Goal: Task Accomplishment & Management: Manage account settings

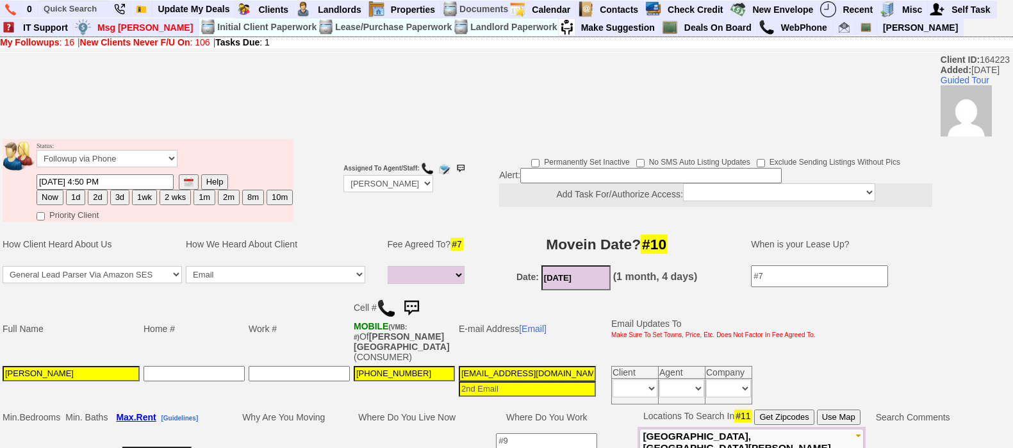
select select
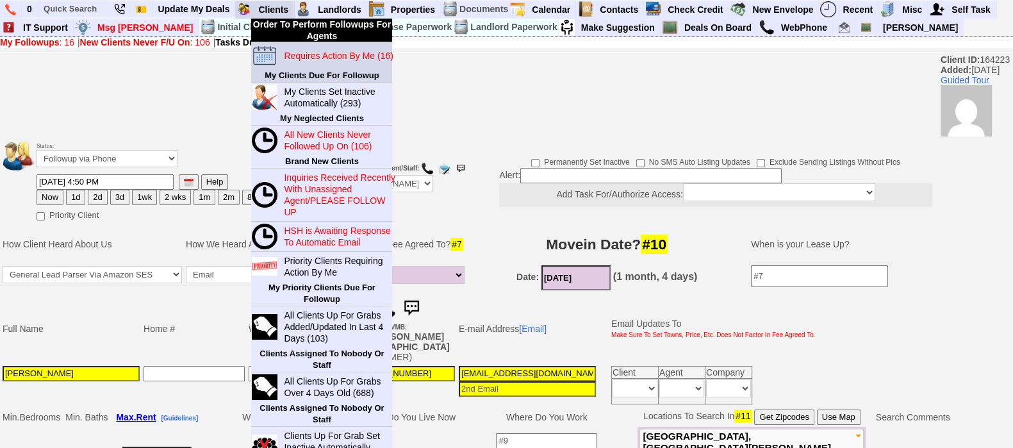
click at [299, 52] on blink "Requires Action By Me (16)" at bounding box center [338, 56] width 109 height 10
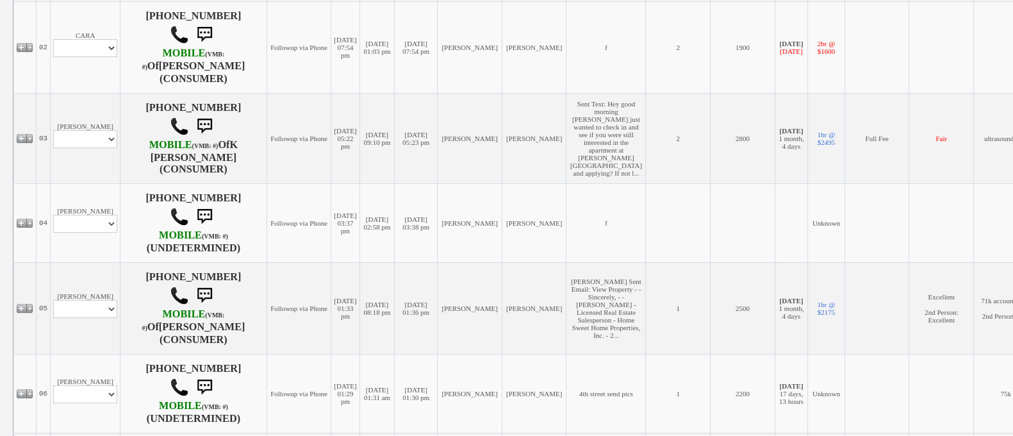
scroll to position [404, 0]
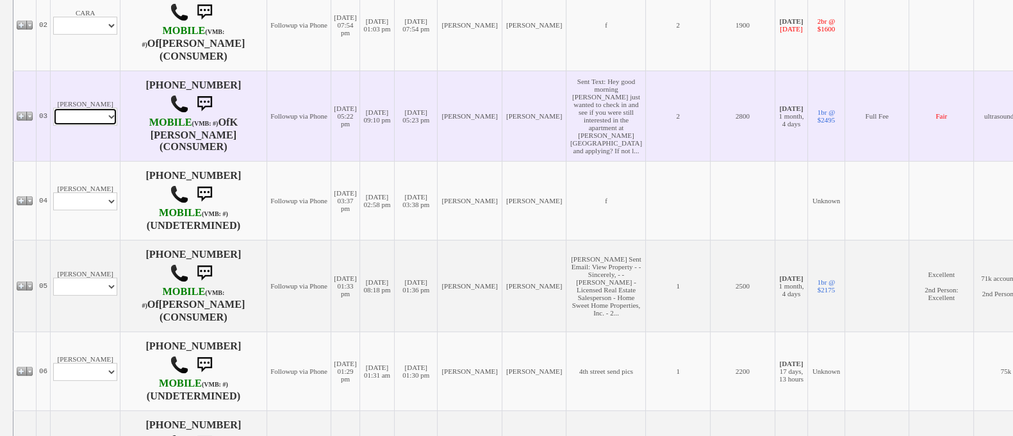
click at [63, 126] on select "Profile Edit Print Email Externally (Will Not Be Tracked In CRM) Closed Deals" at bounding box center [85, 117] width 64 height 18
select select "ChangeURL,/crm/custom/edit_client_form.php?redirect=%2Fcrm%2Fclients.php&id=656…"
click at [53, 124] on select "Profile Edit Print Email Externally (Will Not Be Tracked In CRM) Closed Deals" at bounding box center [85, 117] width 64 height 18
select select
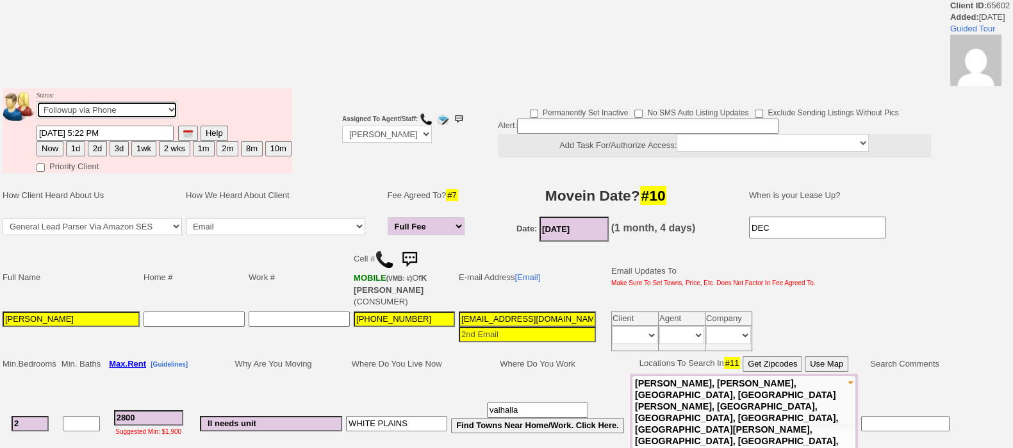
click at [112, 110] on select "Followup via Phone Followup via Email Followup When Section 8 Property Found De…" at bounding box center [107, 109] width 141 height 17
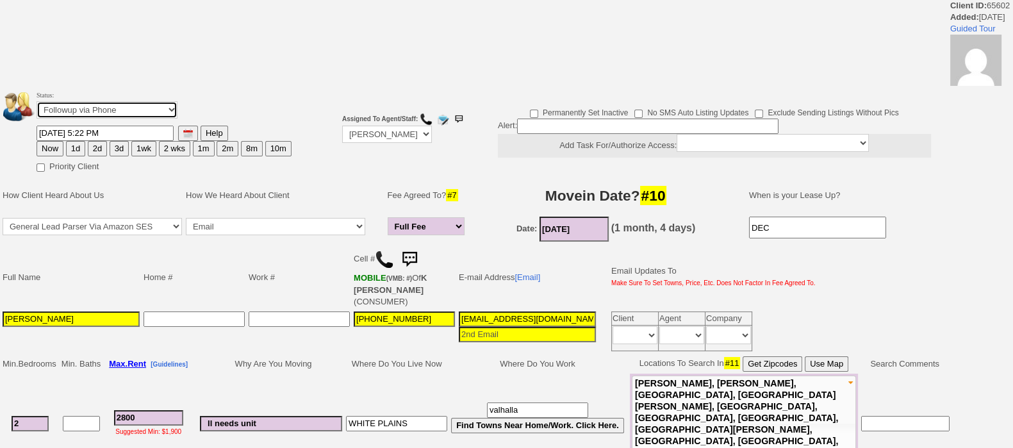
select select "Inactive"
click at [37, 101] on select "Followup via Phone Followup via Email Followup When Section 8 Property Found De…" at bounding box center [107, 109] width 141 height 17
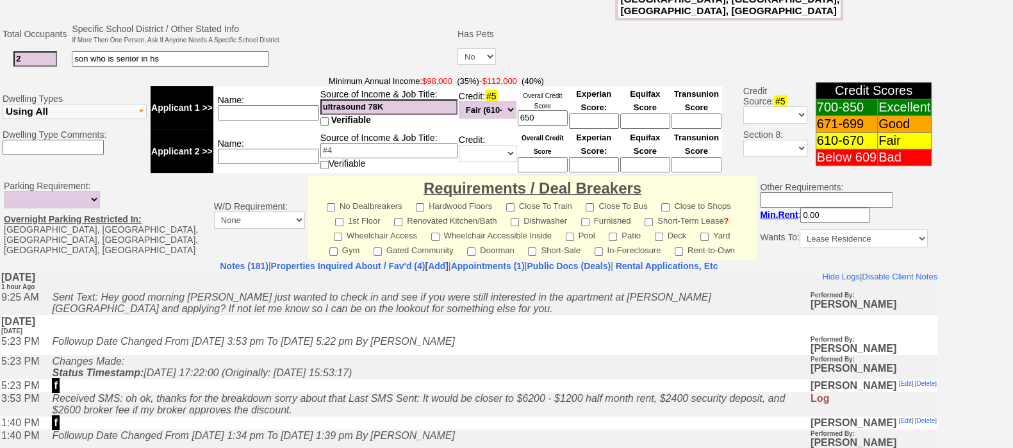
scroll to position [522, 0]
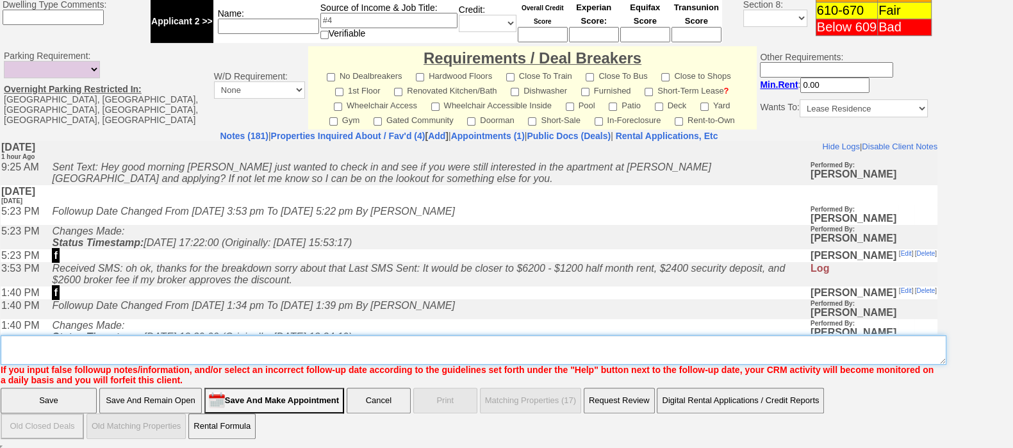
click at [751, 365] on textarea "Insert New Note Here" at bounding box center [474, 349] width 946 height 29
type textarea "ia"
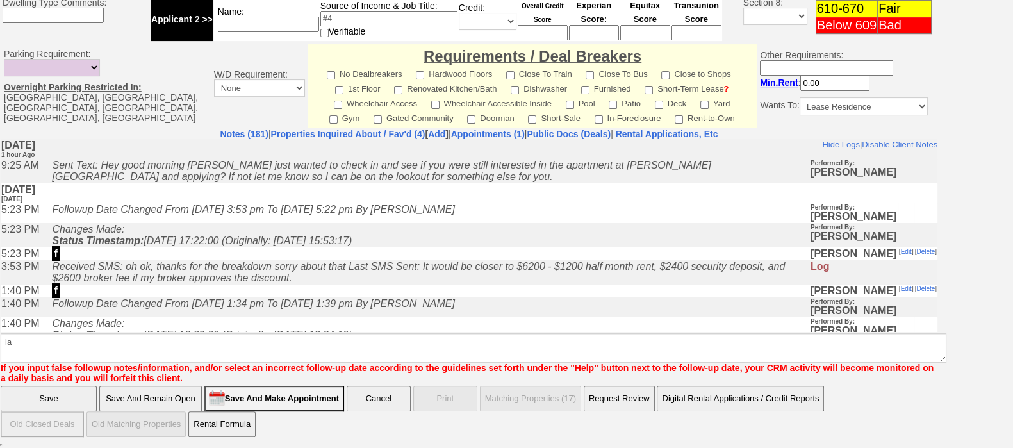
click input "Save" at bounding box center [49, 399] width 96 height 26
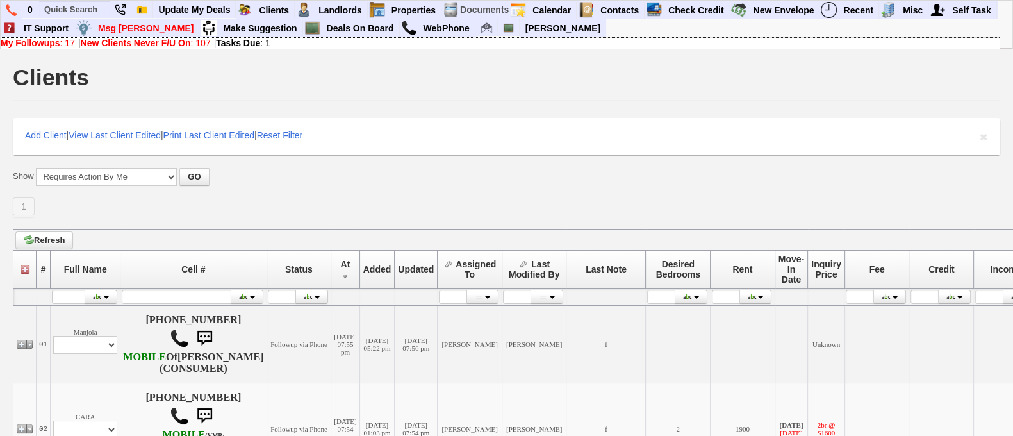
scroll to position [381, 0]
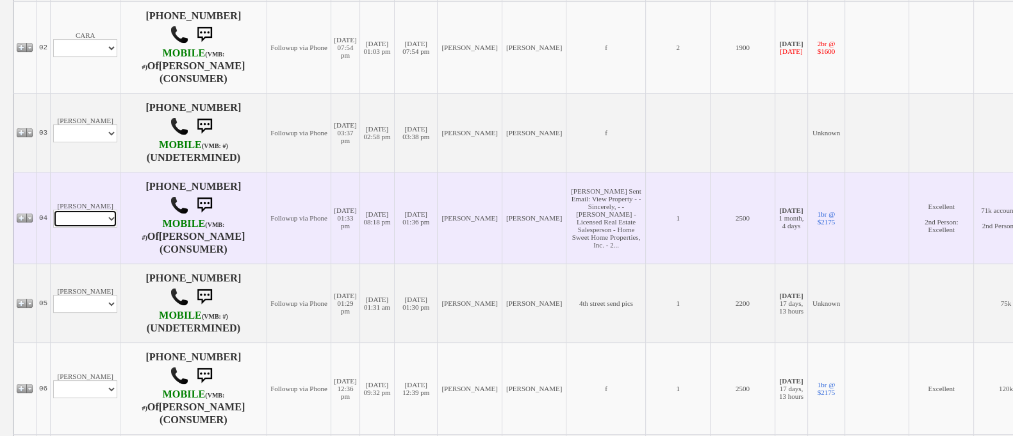
click at [97, 227] on select "Profile Edit Print Email Externally (Will Not Be Tracked In CRM) Closed Deals" at bounding box center [85, 219] width 64 height 18
select select "ChangeURL,/crm/custom/edit_client_form.php?redirect=%2Fcrm%2Fclients.php&id=123…"
click at [53, 227] on select "Profile Edit Print Email Externally (Will Not Be Tracked In CRM) Closed Deals" at bounding box center [85, 219] width 64 height 18
select select
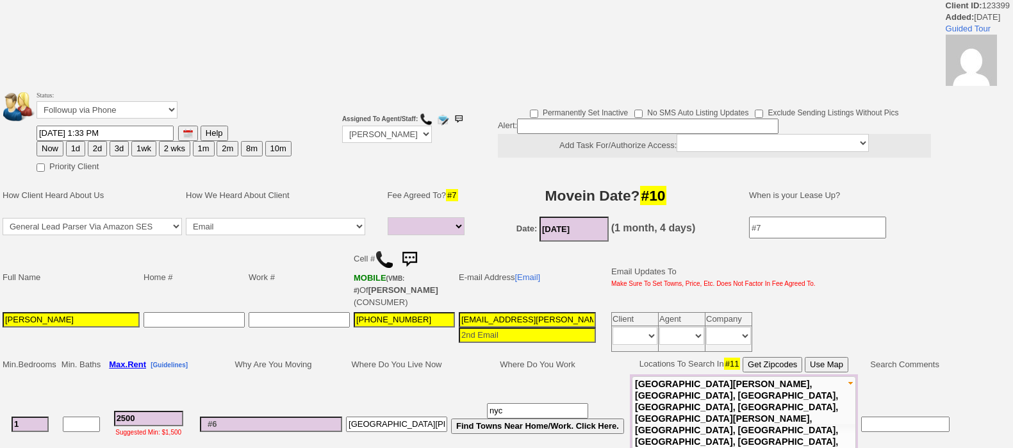
select select
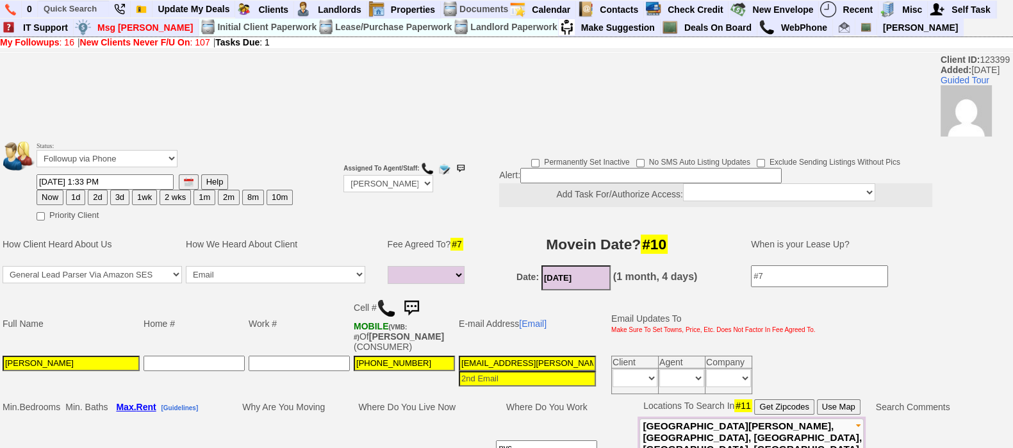
click at [420, 309] on img at bounding box center [412, 308] width 26 height 26
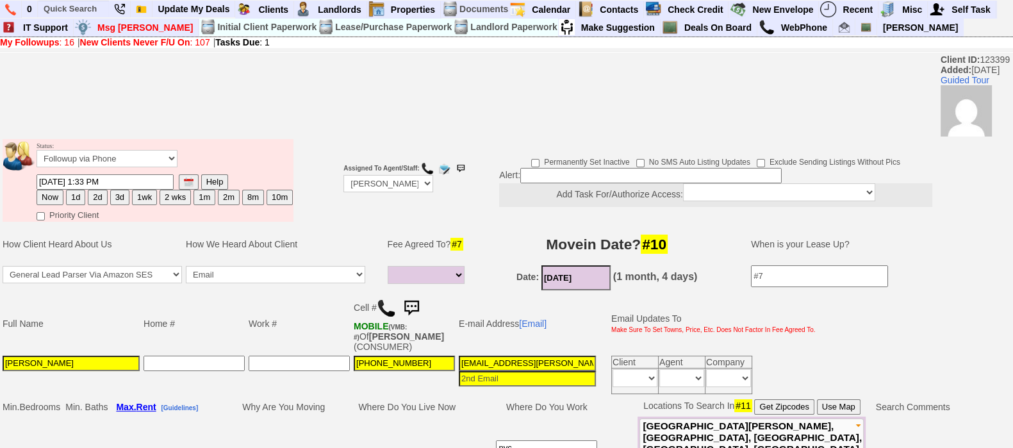
click at [97, 196] on button "2d" at bounding box center [97, 197] width 19 height 15
type input "09/29/2025 10:39 AM"
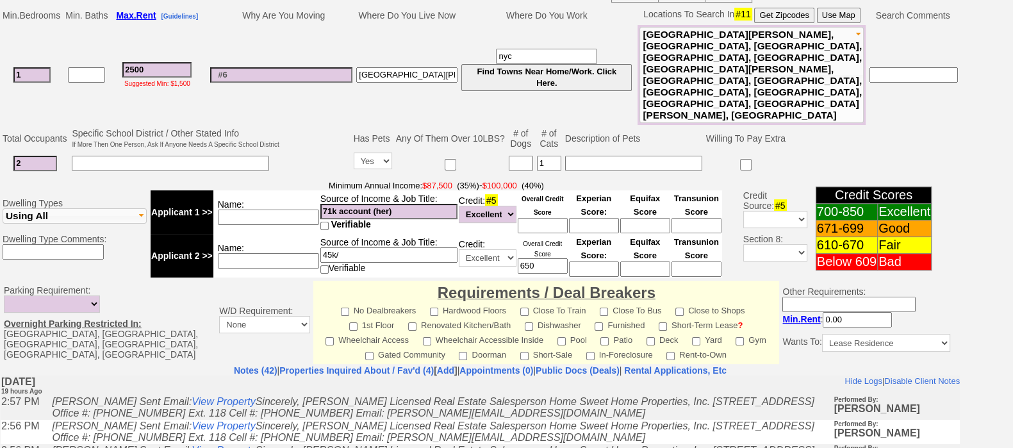
scroll to position [587, 0]
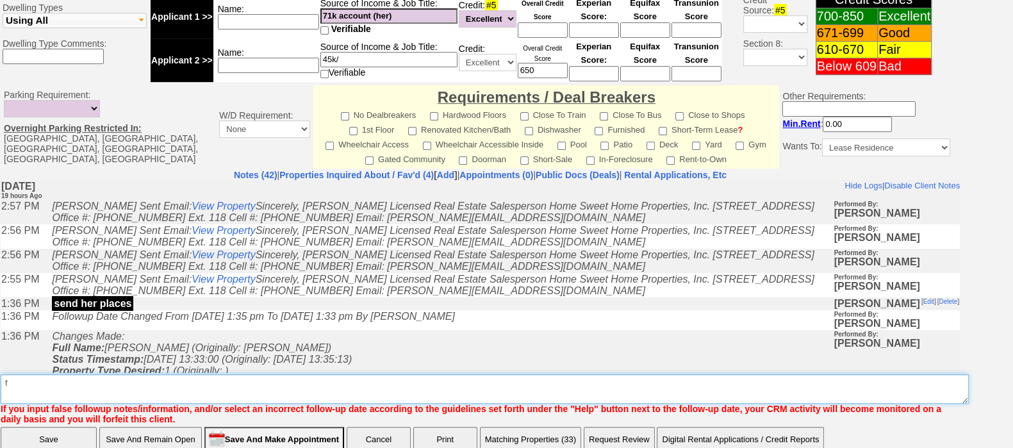
click at [666, 374] on textarea "Insert New Note Here" at bounding box center [485, 388] width 968 height 29
type textarea "f"
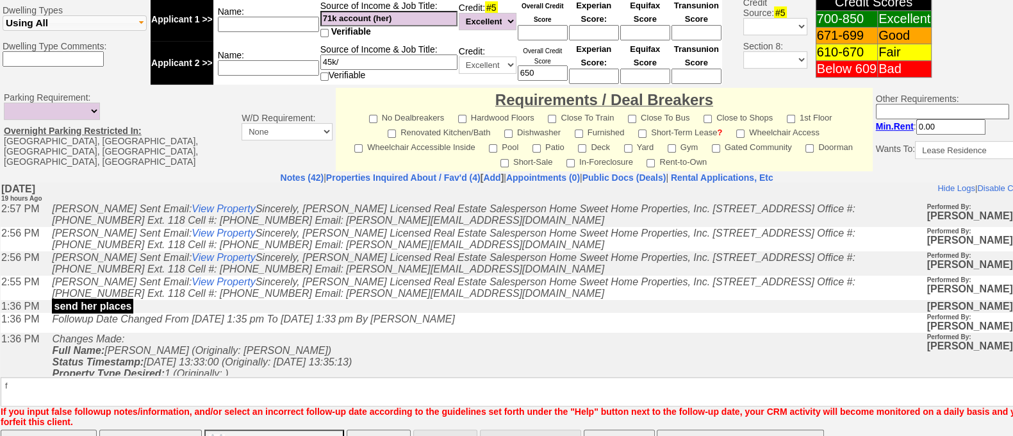
click input "Save" at bounding box center [49, 442] width 96 height 26
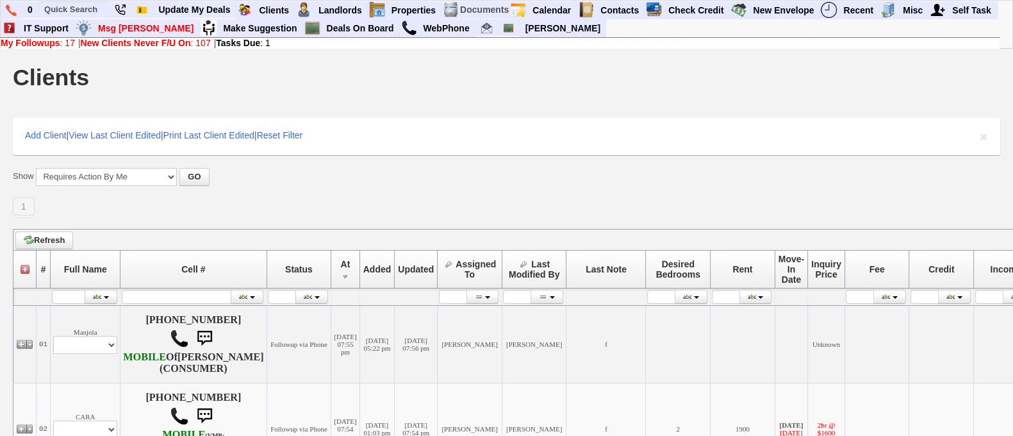
scroll to position [381, 0]
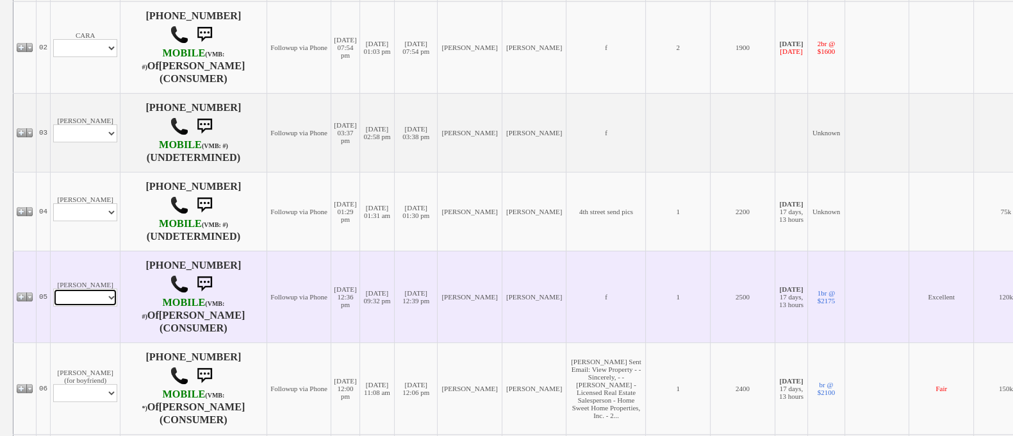
click at [103, 306] on select "Profile Edit Print Email Externally (Will Not Be Tracked In CRM) Closed Deals" at bounding box center [85, 297] width 64 height 18
select select "ChangeURL,/crm/custom/edit_client_form.php?redirect=%2Fcrm%2Fclients.php&id=135…"
click at [53, 300] on select "Profile Edit Print Email Externally (Will Not Be Tracked In CRM) Closed Deals" at bounding box center [85, 297] width 64 height 18
select select
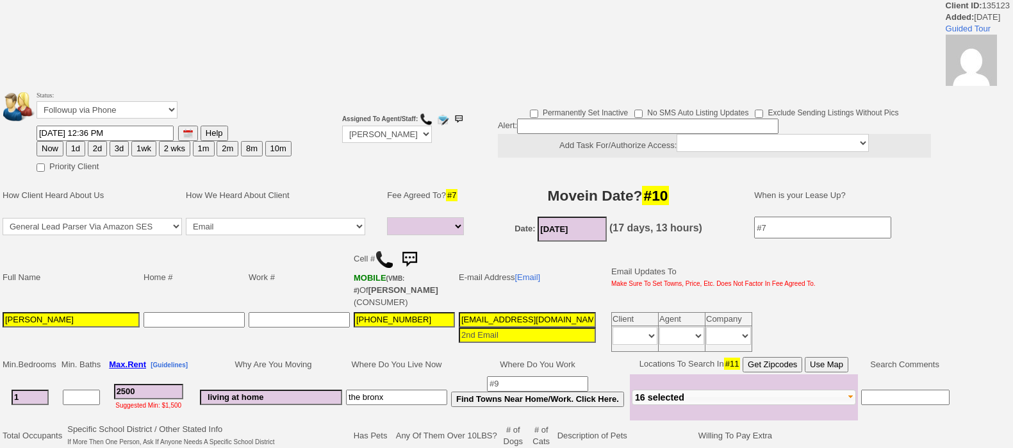
select select
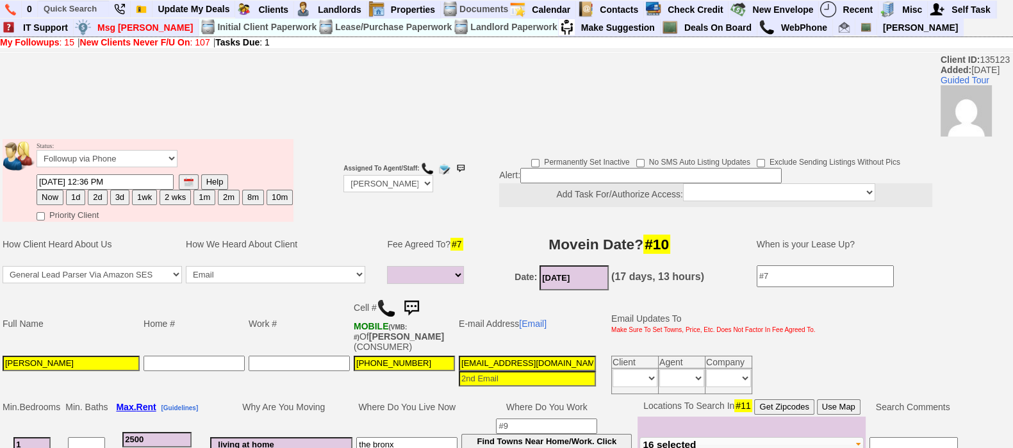
click at [413, 313] on img at bounding box center [412, 308] width 26 height 26
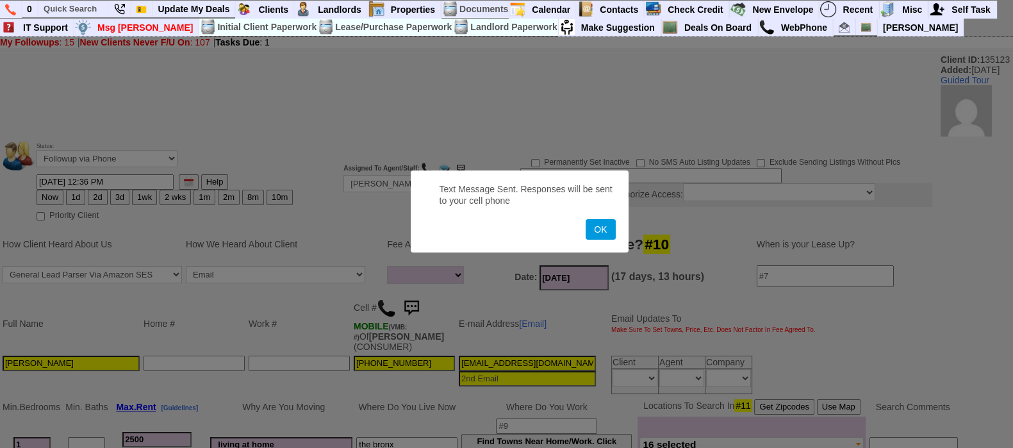
click at [586, 219] on button "OK" at bounding box center [600, 229] width 29 height 21
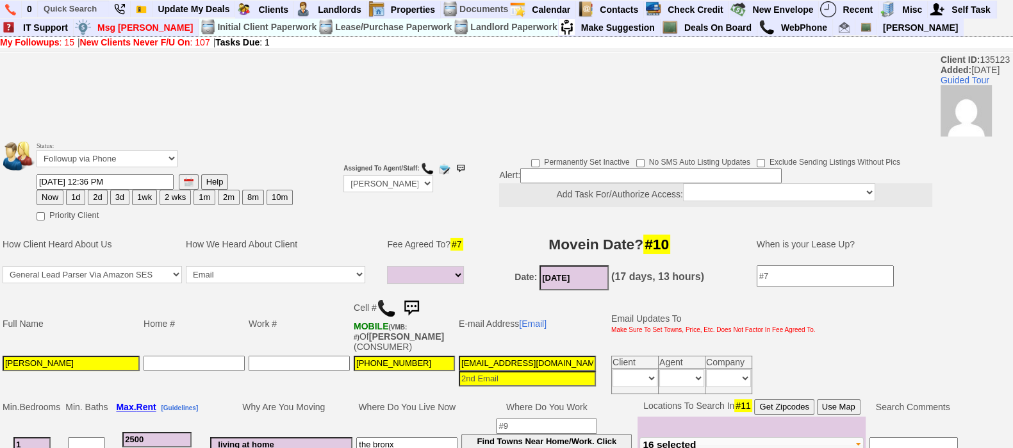
click at [99, 199] on button "2d" at bounding box center [97, 197] width 19 height 15
type input "09/29/2025 10:39 AM"
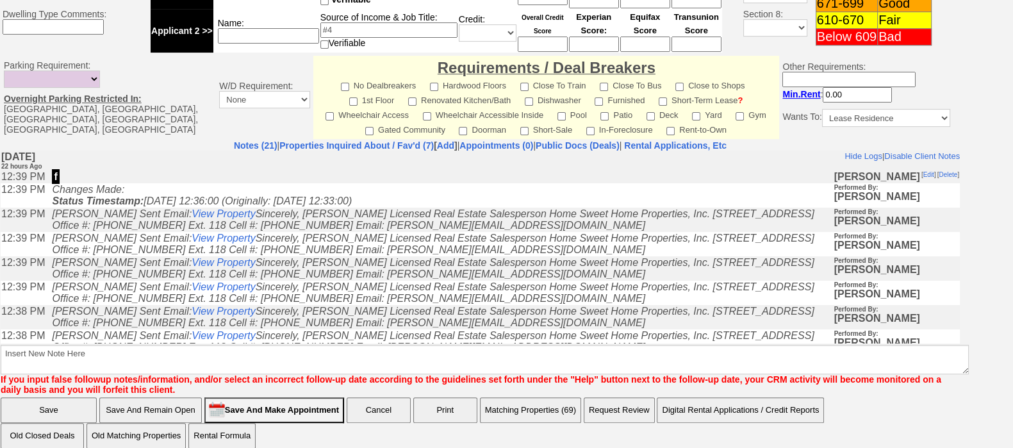
scroll to position [587, 0]
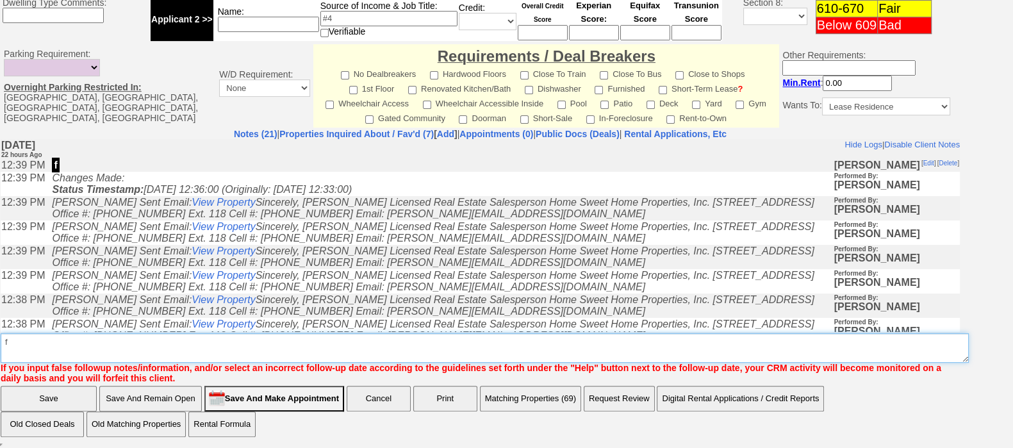
click at [868, 356] on textarea "Insert New Note Here" at bounding box center [485, 347] width 968 height 29
type textarea "f"
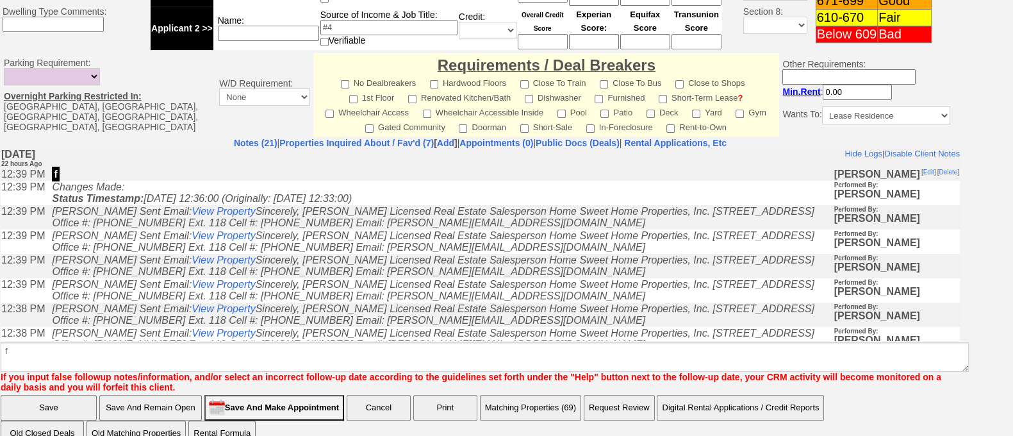
click input "Save" at bounding box center [49, 408] width 96 height 26
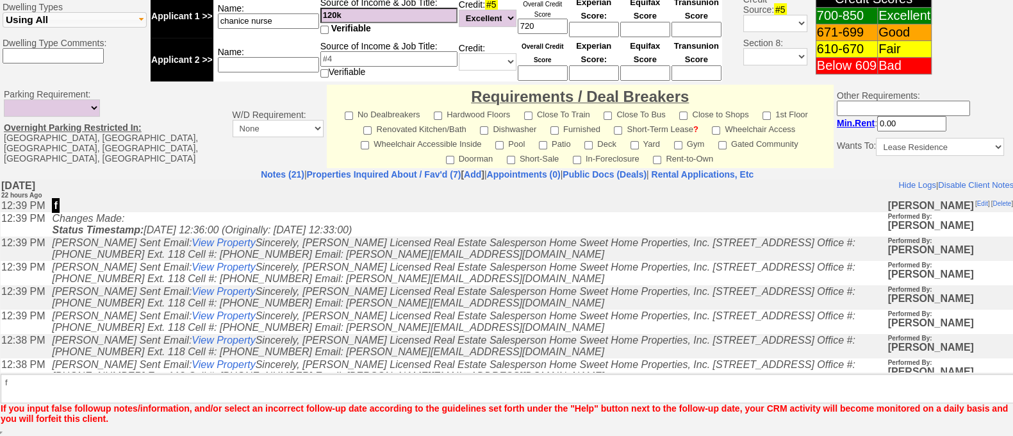
scroll to position [535, 0]
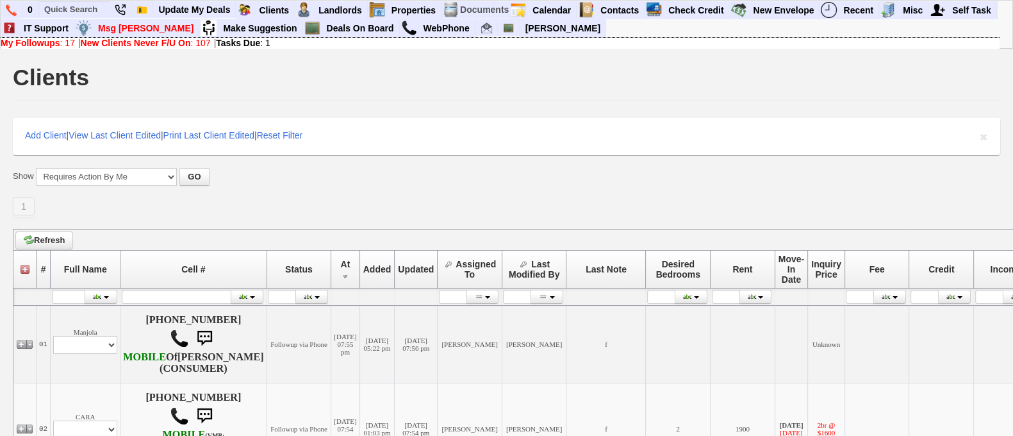
scroll to position [381, 0]
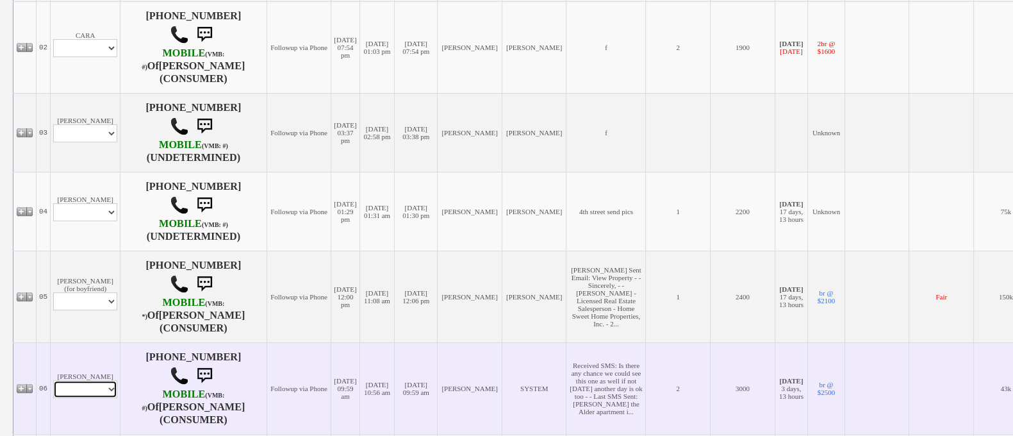
click at [77, 398] on select "Profile Edit Print Email Externally (Will Not Be Tracked In CRM) Closed Deals" at bounding box center [85, 389] width 64 height 18
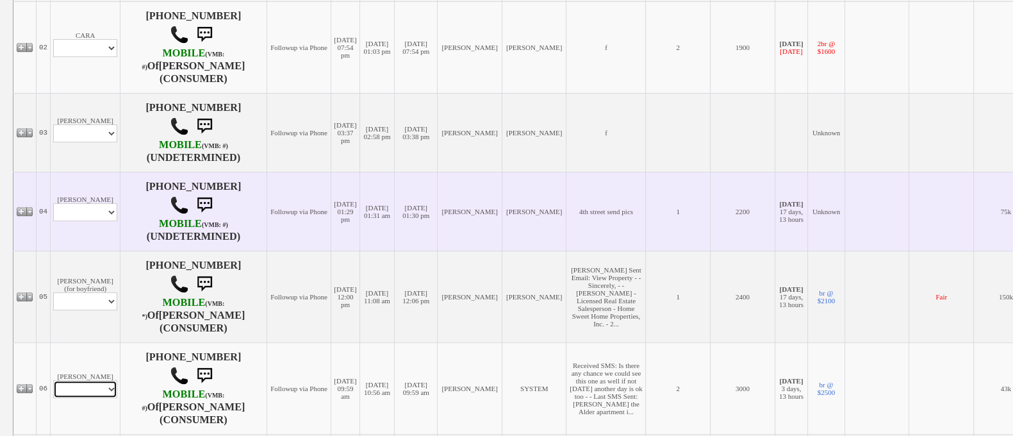
select select "ChangeURL,/crm/custom/edit_client_form.php?redirect=%2Fcrm%2Fclients.php&id=168…"
click at [53, 398] on select "Profile Edit Print Email Externally (Will Not Be Tracked In CRM) Closed Deals" at bounding box center [85, 389] width 64 height 18
select select
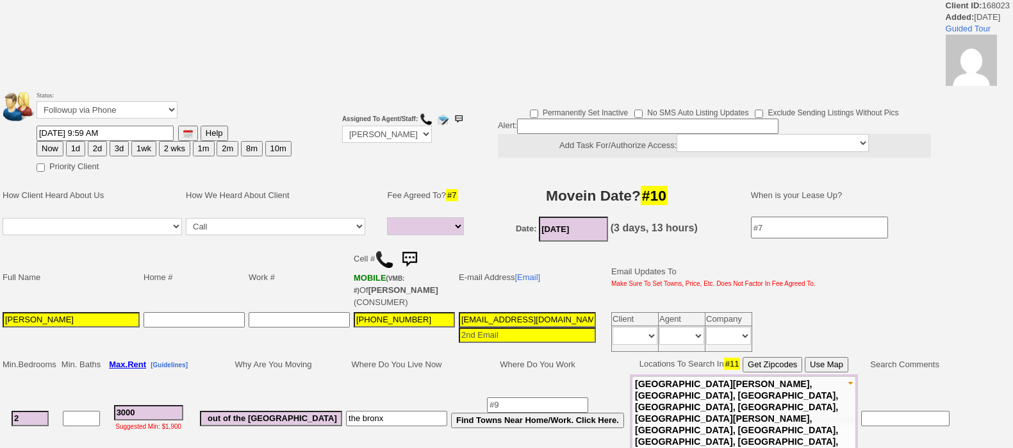
select select
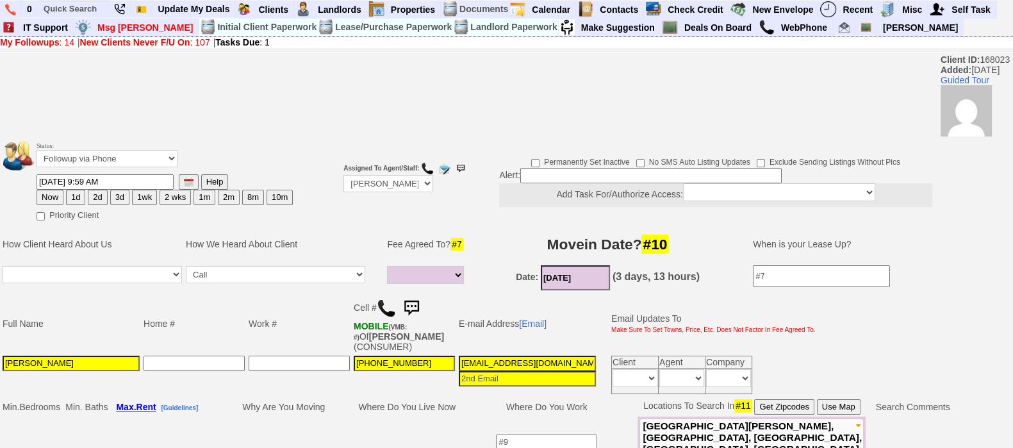
click at [421, 298] on img at bounding box center [412, 308] width 26 height 26
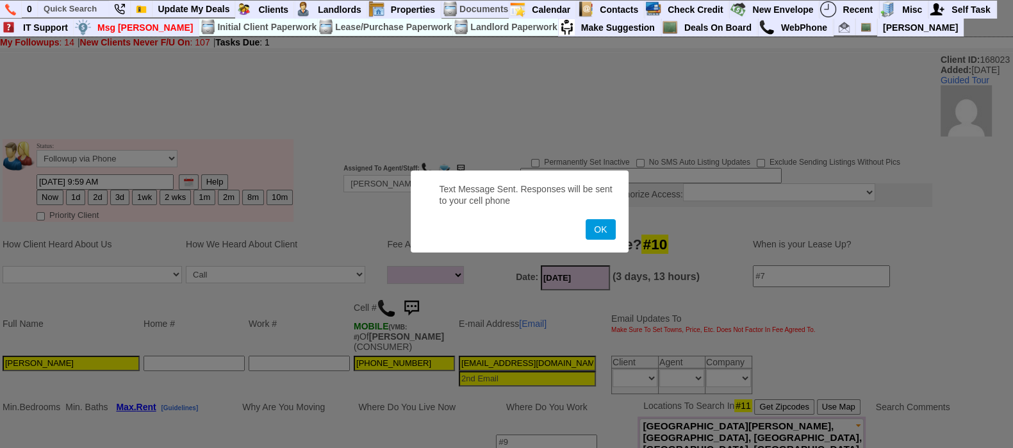
click at [586, 219] on button "OK" at bounding box center [600, 229] width 29 height 21
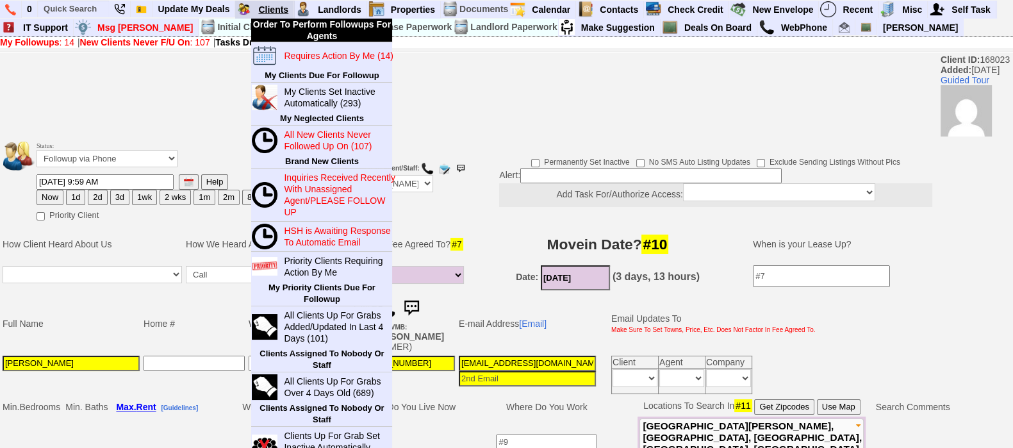
click at [267, 10] on link "Clients" at bounding box center [273, 9] width 41 height 17
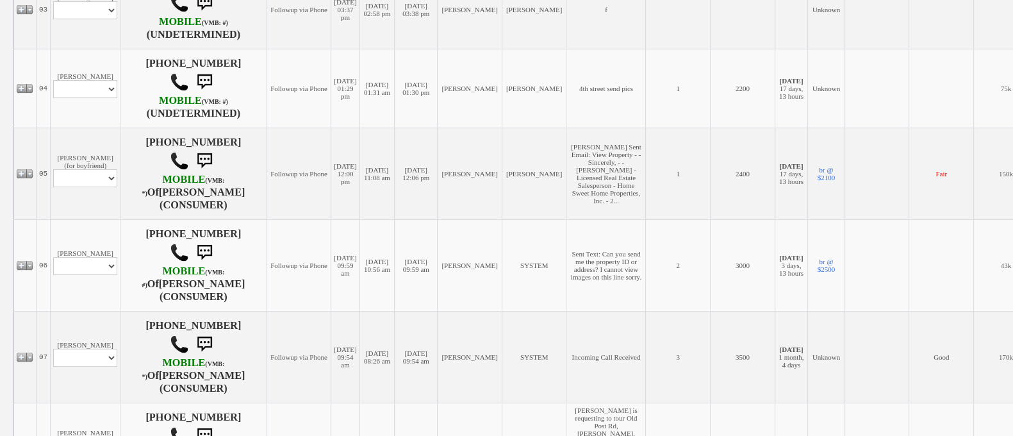
scroll to position [653, 0]
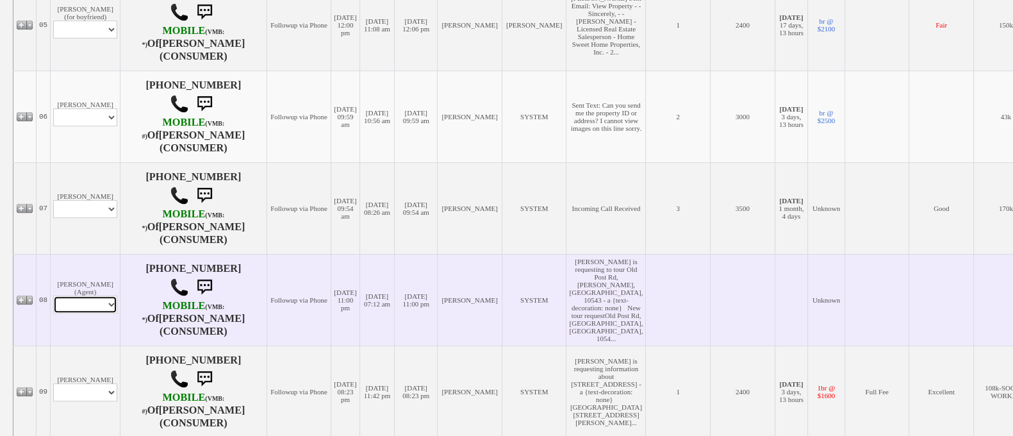
click at [97, 313] on select "Profile Edit Print Email Externally (Will Not Be Tracked In CRM) Closed Deals" at bounding box center [85, 304] width 64 height 18
select select "ChangeURL,/crm/custom/edit_client_form.php?redirect=%2Fcrm%2Fclients.php&id=157…"
click at [53, 313] on select "Profile Edit Print Email Externally (Will Not Be Tracked In CRM) Closed Deals" at bounding box center [85, 304] width 64 height 18
select select
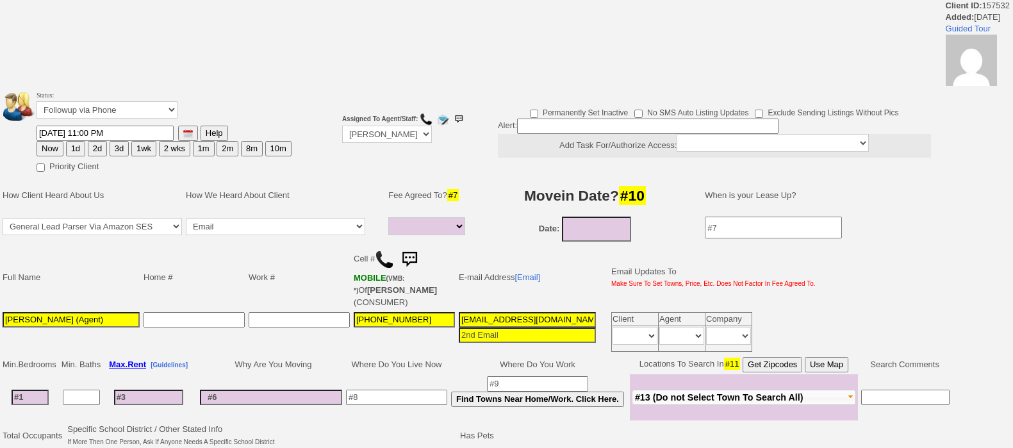
select select
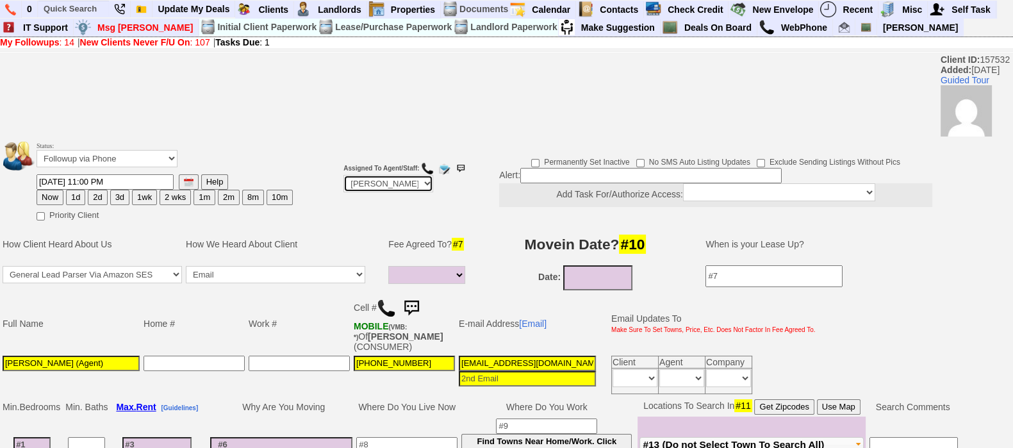
click at [400, 181] on select "Up-For-Grabs ***** STAFF ***** Bob Bruno 914-419-3579 Cristy Liberto 914-486-10…" at bounding box center [388, 183] width 90 height 17
select select "Up-For-Grabs"
click at [343, 176] on select "Up-For-Grabs ***** STAFF ***** Bob Bruno 914-419-3579 Cristy Liberto 914-486-10…" at bounding box center [388, 183] width 90 height 17
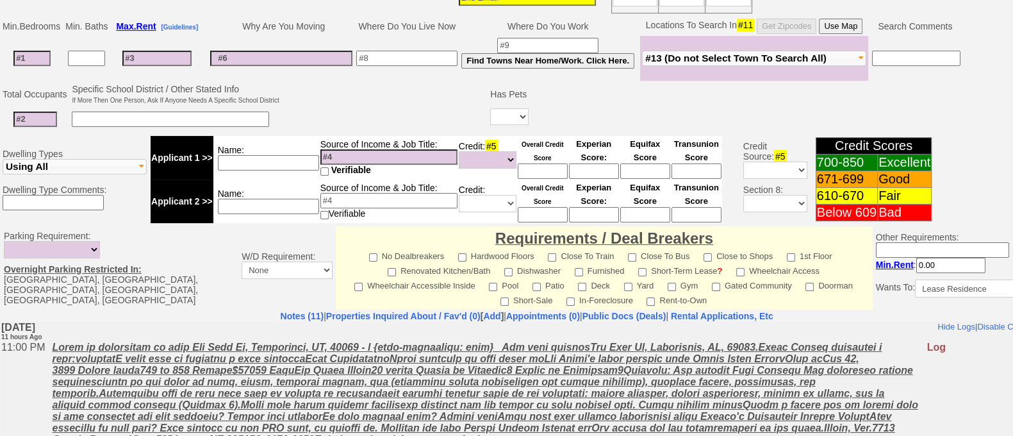
scroll to position [572, 0]
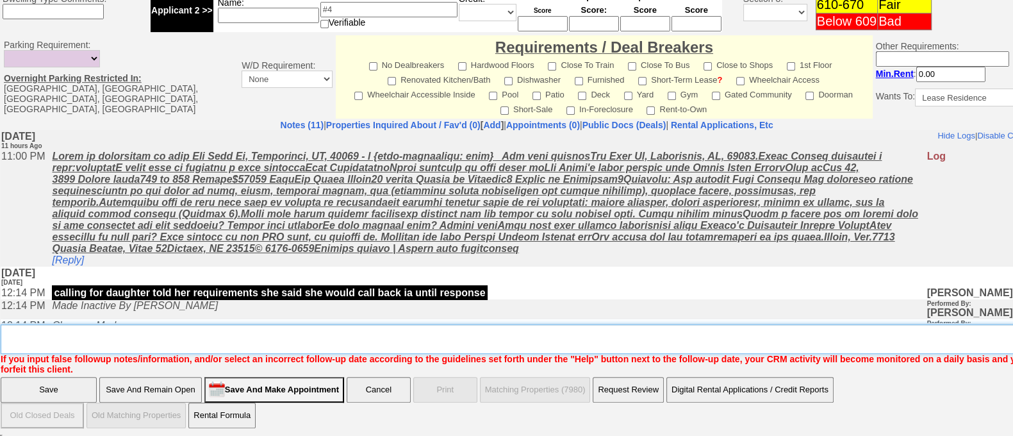
click at [583, 337] on textarea "Insert New Note Here" at bounding box center [531, 338] width 1061 height 29
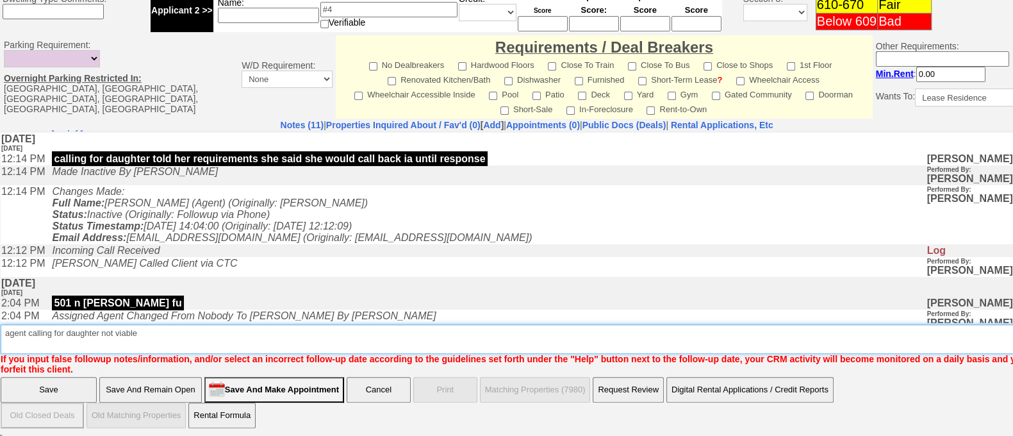
type textarea "agent calling for daughter not viable"
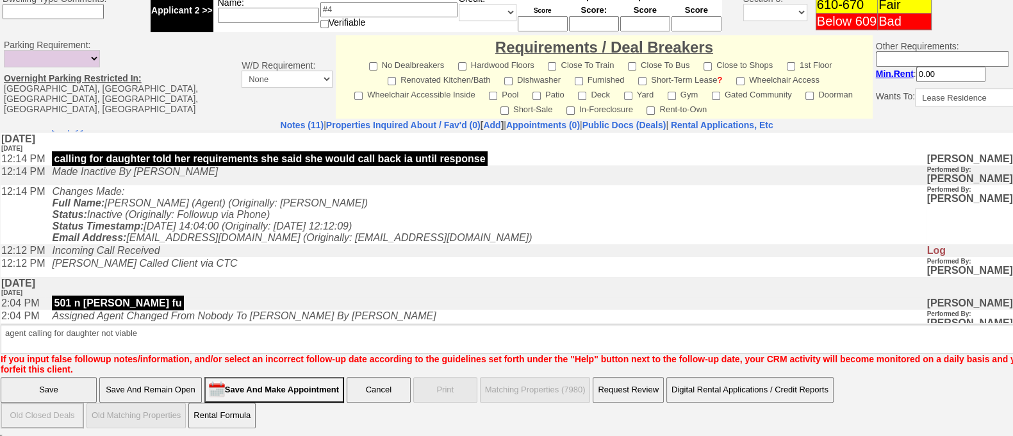
click at [62, 384] on input "Save" at bounding box center [49, 390] width 96 height 26
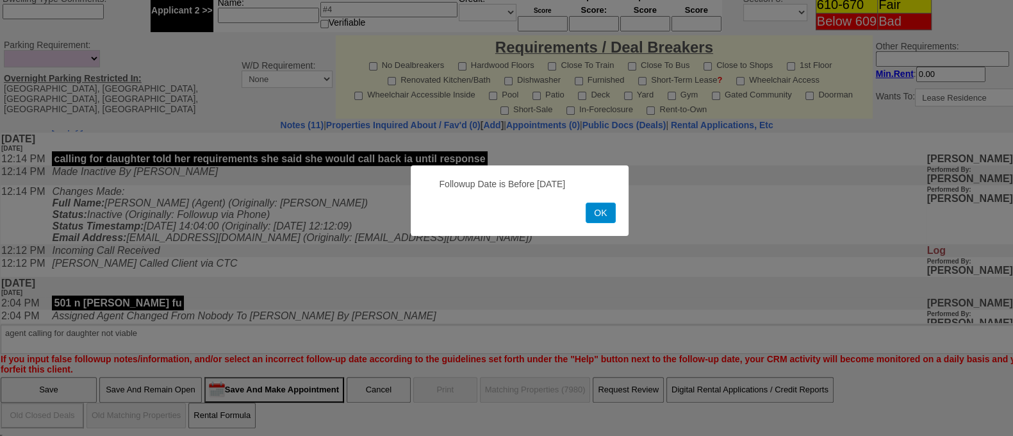
click at [609, 213] on button "OK" at bounding box center [600, 212] width 29 height 21
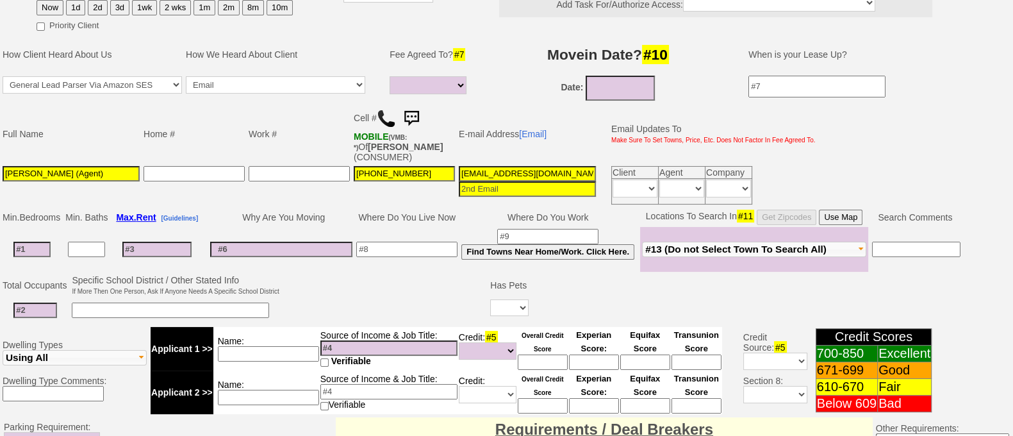
scroll to position [73, 0]
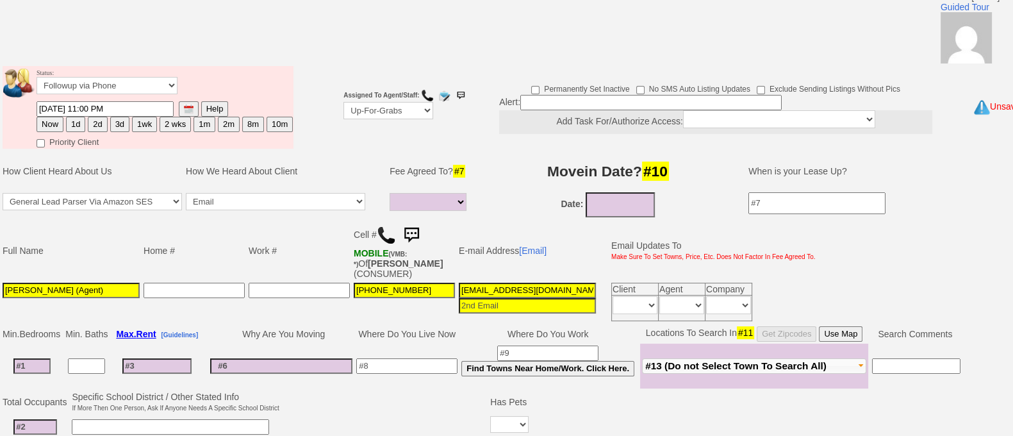
click at [57, 120] on button "Now" at bounding box center [50, 124] width 27 height 15
type input "09/27/2025 10:40 AM"
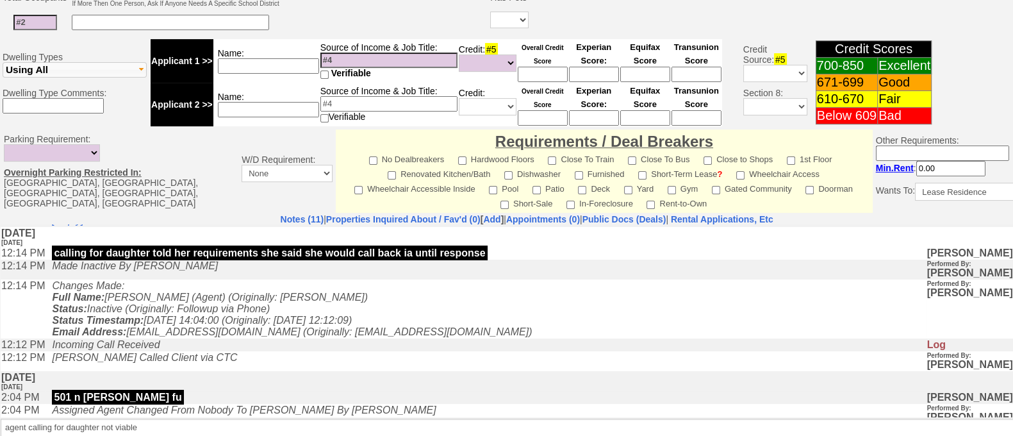
scroll to position [572, 0]
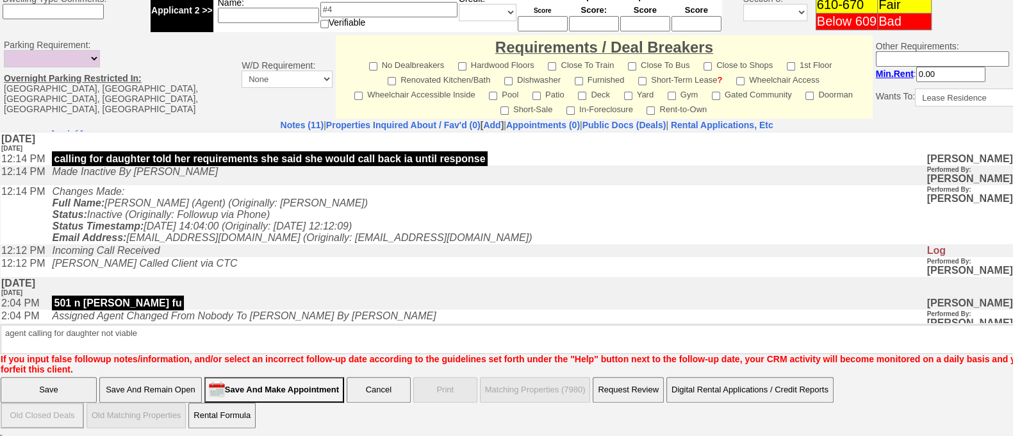
click at [38, 383] on input "Save" at bounding box center [49, 390] width 96 height 26
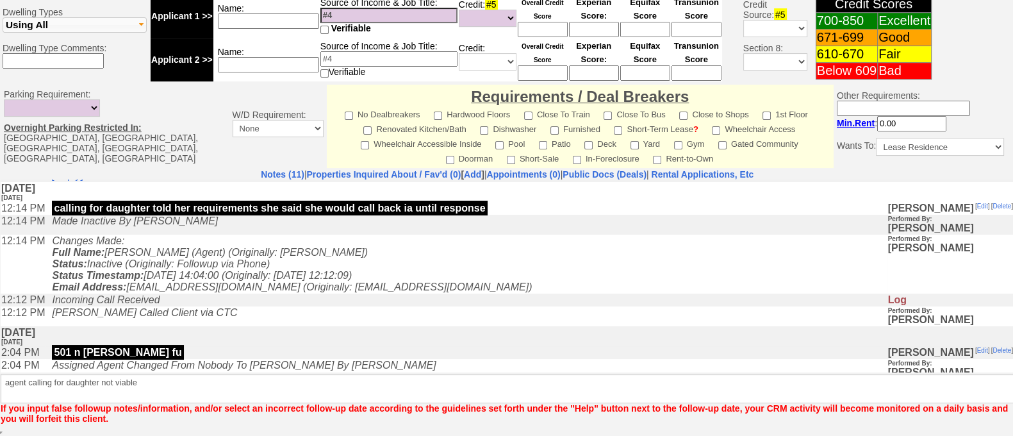
scroll to position [525, 0]
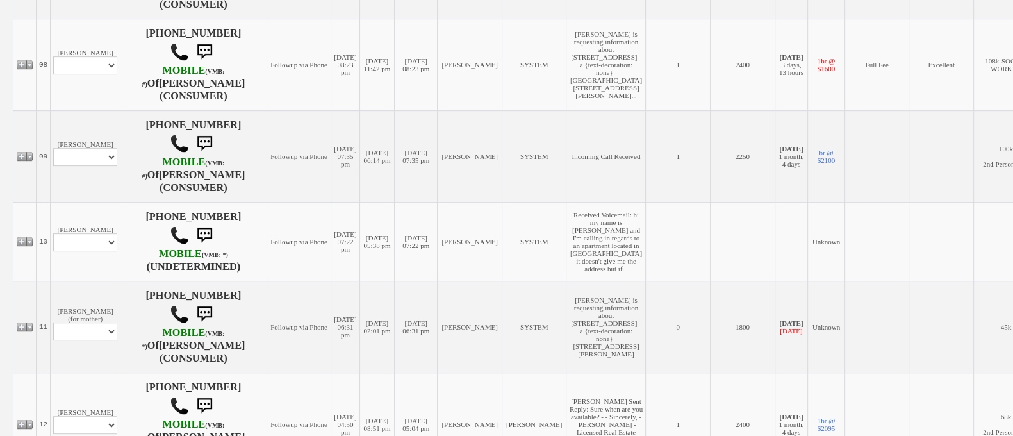
scroll to position [880, 0]
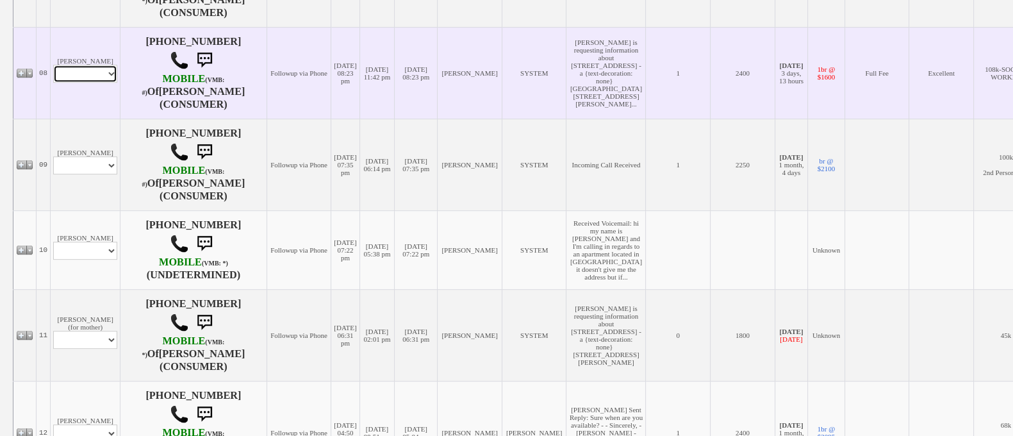
click at [85, 83] on select "Profile Edit Print Email Externally (Will Not Be Tracked In CRM) Closed Deals" at bounding box center [85, 74] width 64 height 18
select select "ChangeURL,/crm/custom/edit_client_form.php?redirect=%2Fcrm%2Fclients.php&id=225…"
click at [53, 83] on select "Profile Edit Print Email Externally (Will Not Be Tracked In CRM) Closed Deals" at bounding box center [85, 74] width 64 height 18
select select
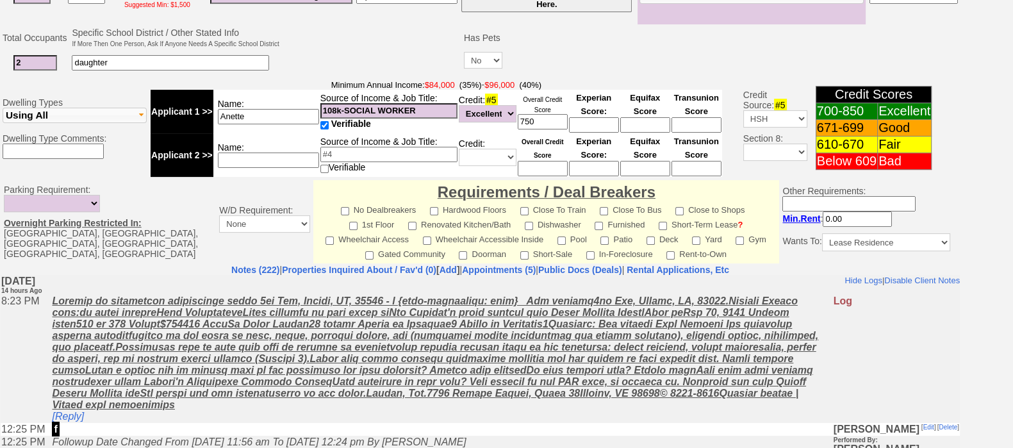
scroll to position [44, 0]
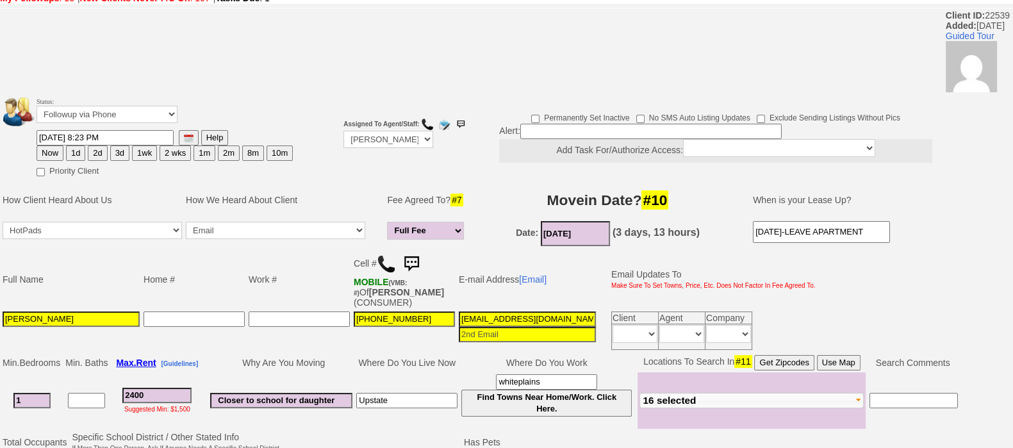
click at [411, 259] on img at bounding box center [412, 264] width 26 height 26
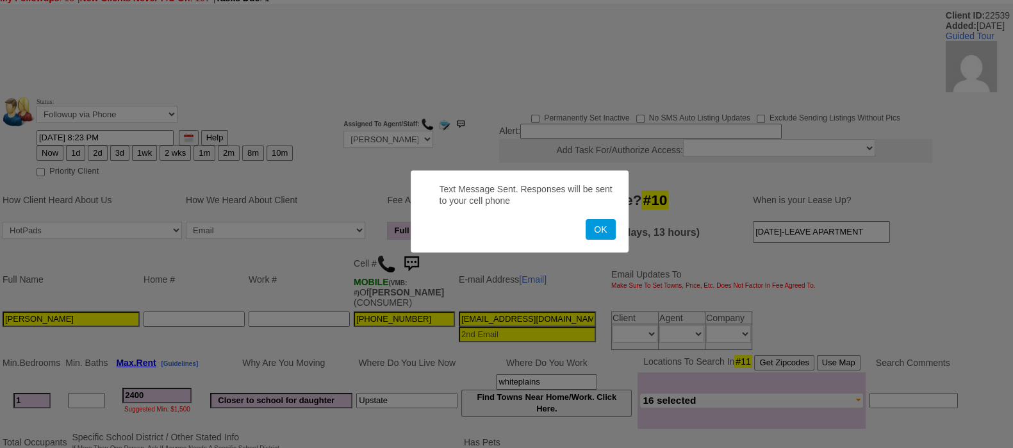
click at [586, 219] on button "OK" at bounding box center [600, 229] width 29 height 21
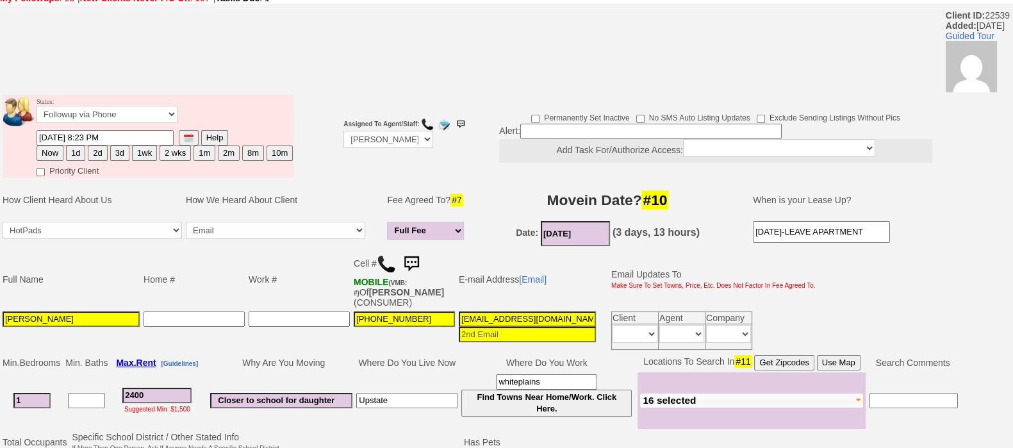
click at [119, 153] on button "3d" at bounding box center [119, 152] width 19 height 15
type input "09/30/2025 10:42 AM"
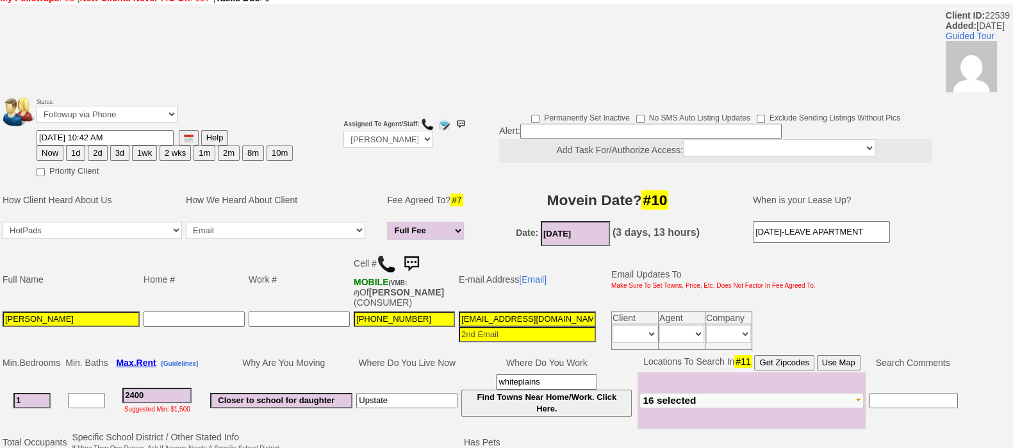
scroll to position [587, 0]
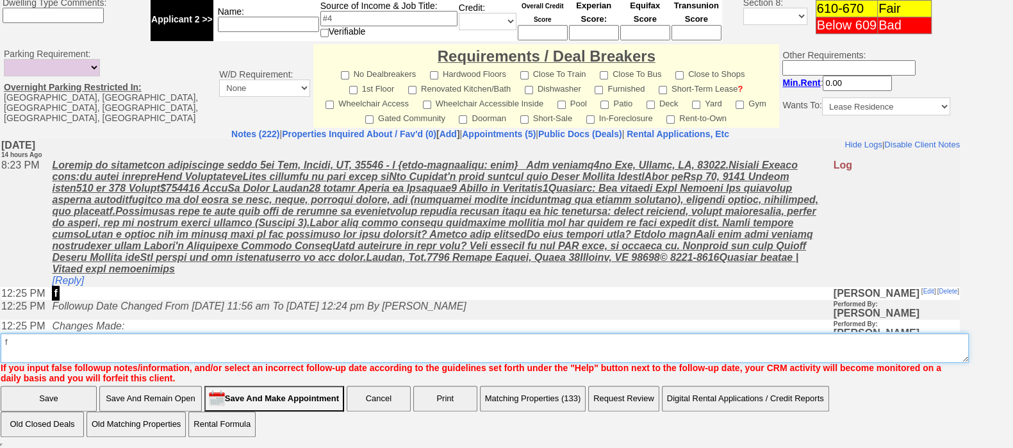
click at [637, 340] on textarea "Insert New Note Here" at bounding box center [485, 347] width 968 height 29
type textarea "f"
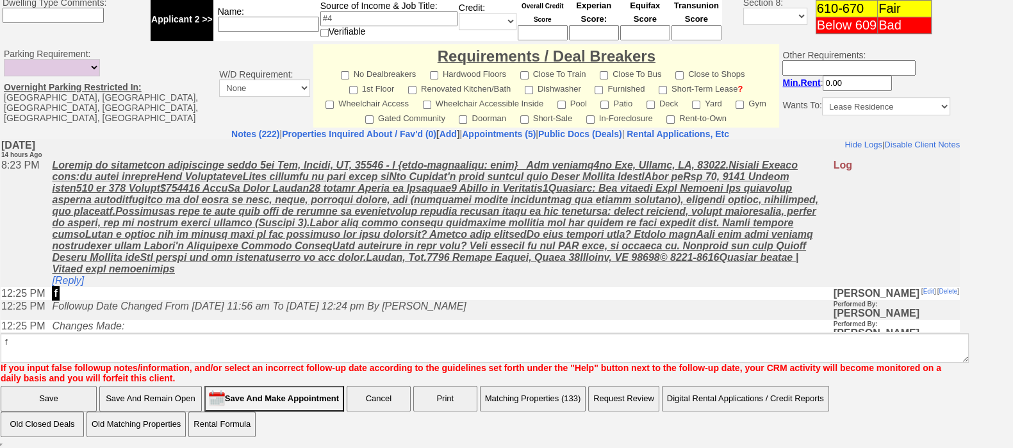
click input "Save" at bounding box center [49, 399] width 96 height 26
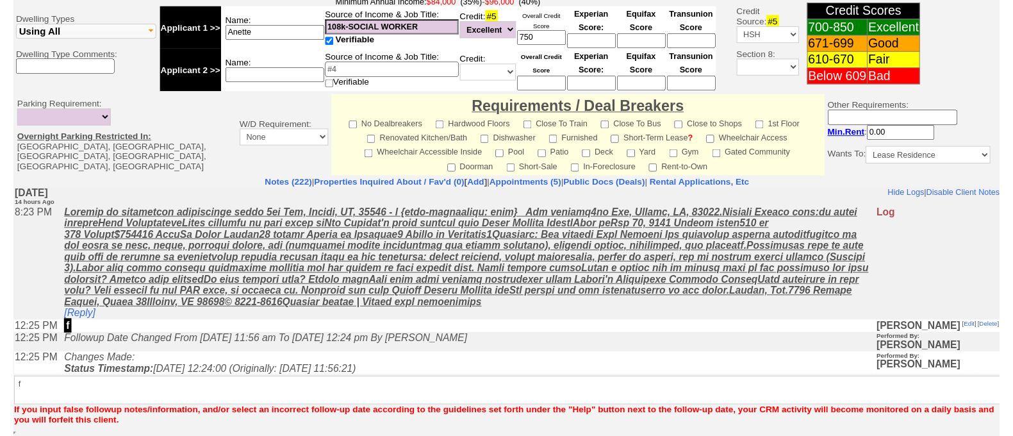
scroll to position [535, 0]
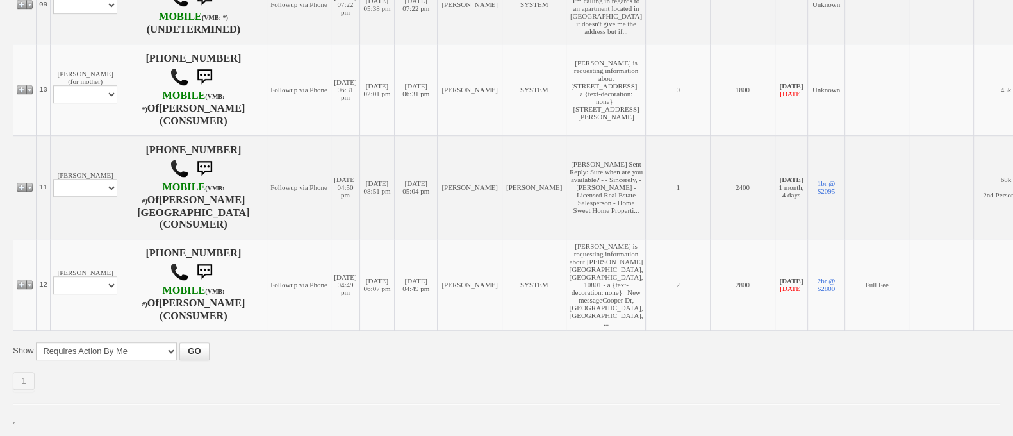
scroll to position [1124, 0]
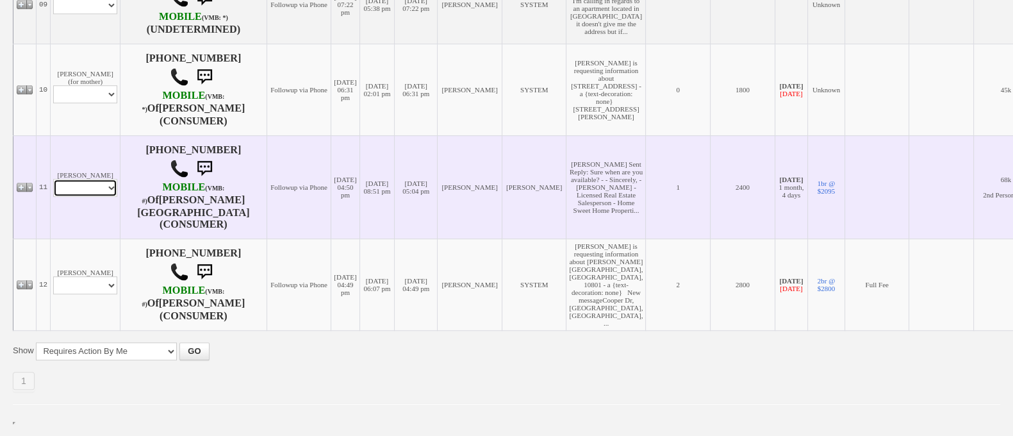
click at [76, 187] on select "Profile Edit Print Email Externally (Will Not Be Tracked In CRM) Closed Deals" at bounding box center [85, 188] width 64 height 18
select select "ChangeURL,/crm/custom/edit_client_form.php?redirect=%2Fcrm%2Fclients.php&id=164…"
click at [53, 179] on select "Profile Edit Print Email Externally (Will Not Be Tracked In CRM) Closed Deals" at bounding box center [85, 188] width 64 height 18
select select
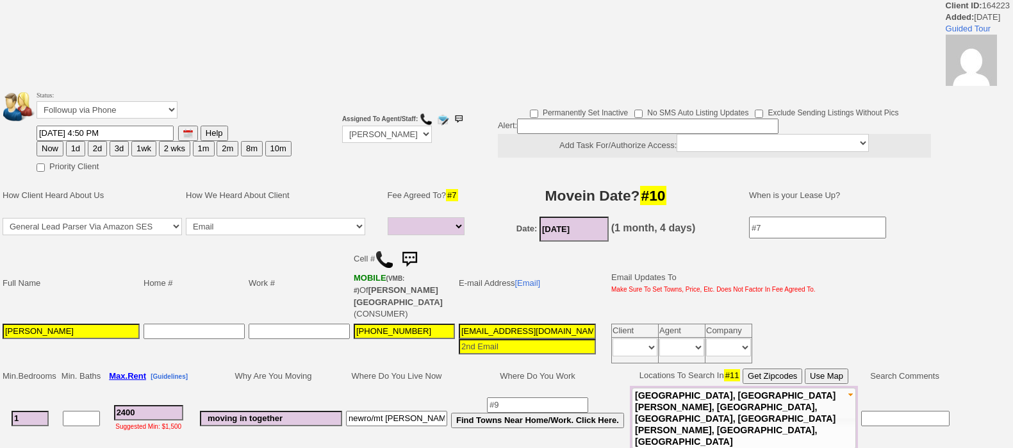
select select
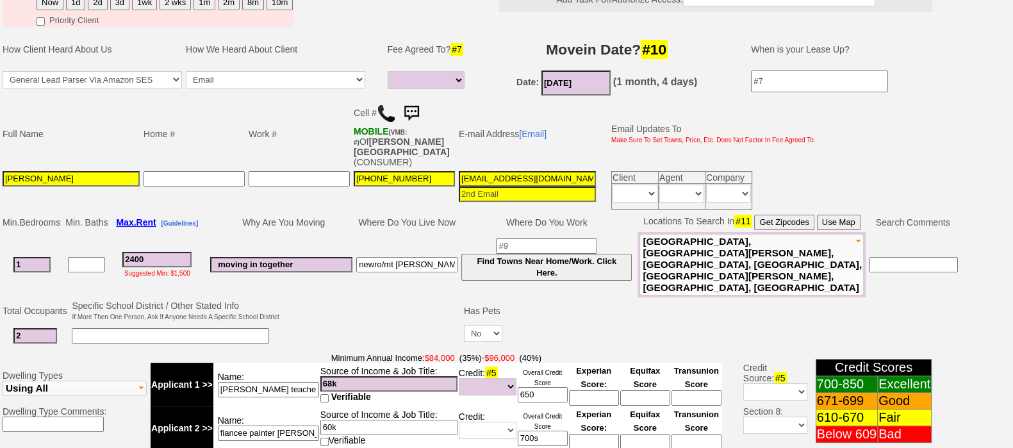
scroll to position [114, 0]
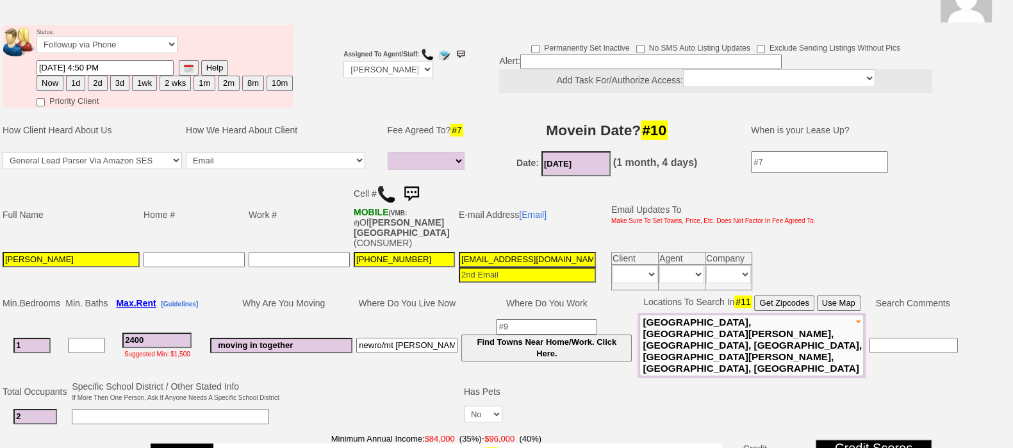
click at [384, 191] on img at bounding box center [386, 194] width 19 height 19
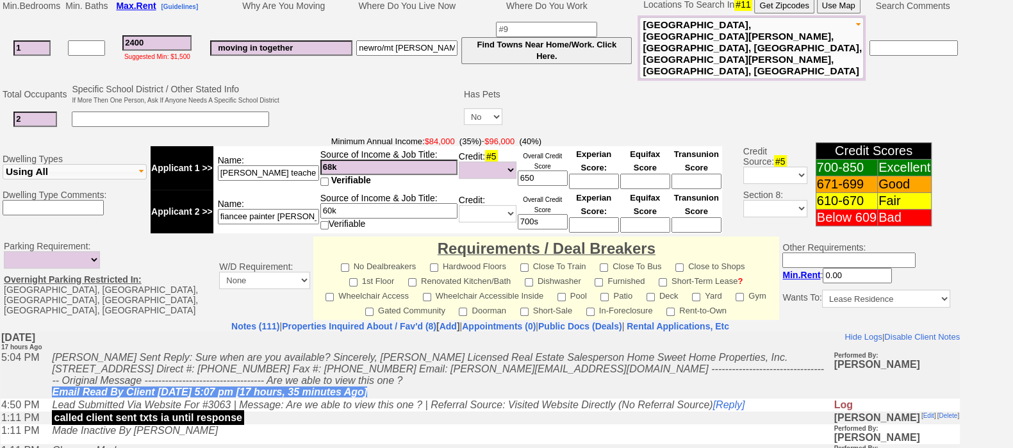
scroll to position [417, 0]
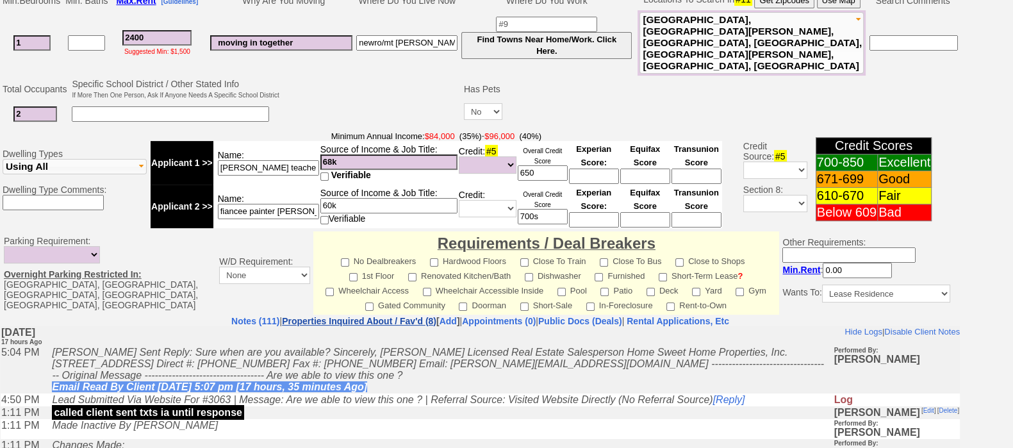
click at [373, 316] on link "Properties Inquired About / Fav'd (8)" at bounding box center [359, 321] width 154 height 10
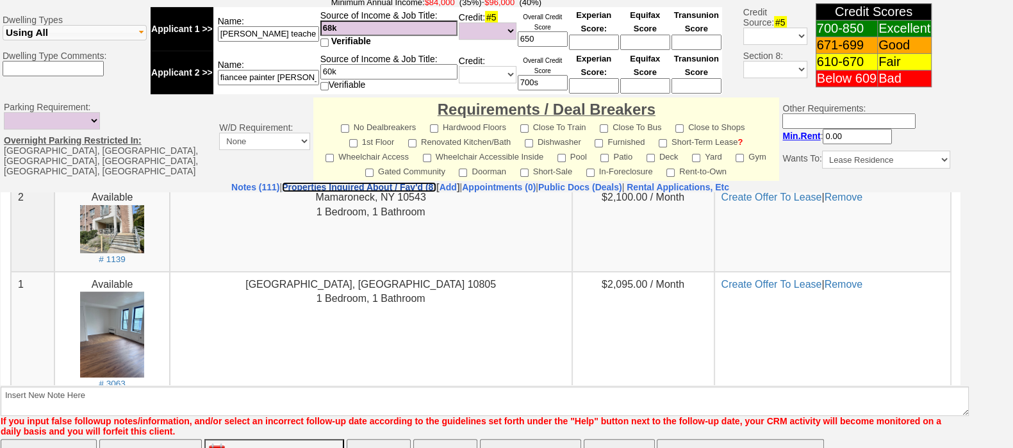
scroll to position [641, 0]
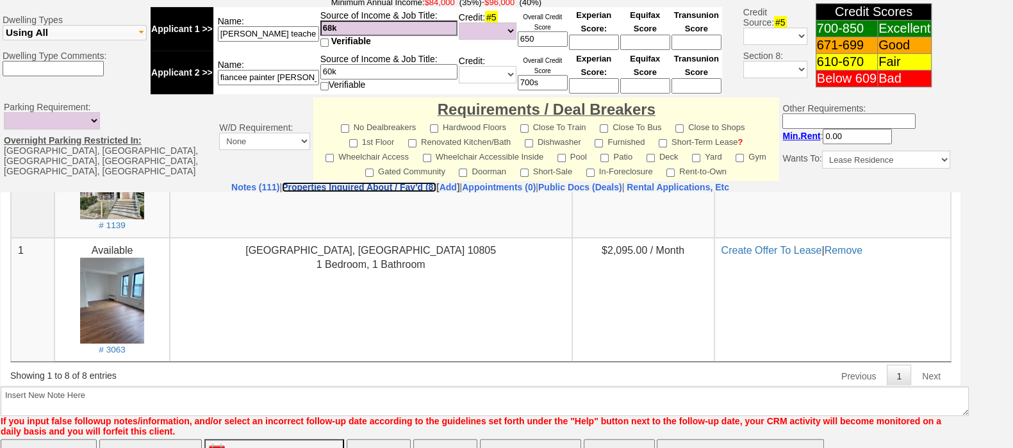
drag, startPoint x: 951, startPoint y: 228, endPoint x: 961, endPoint y: 536, distance: 307.7
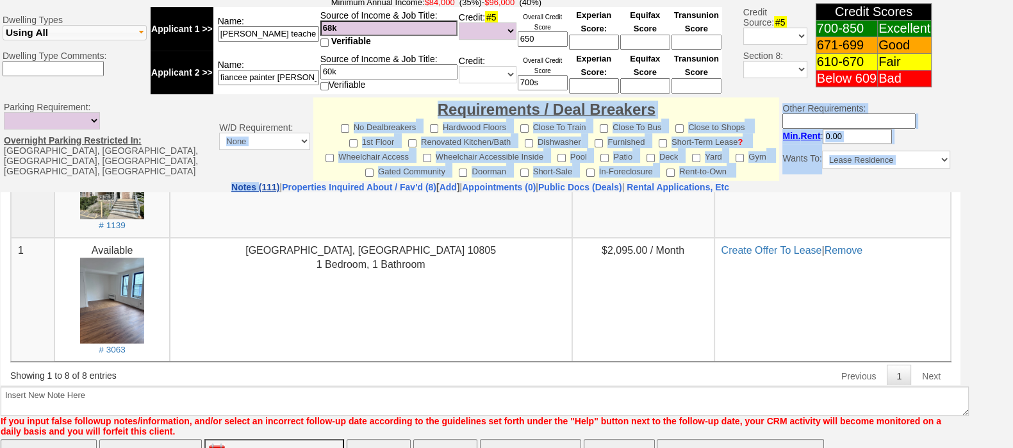
drag, startPoint x: 200, startPoint y: 0, endPoint x: 199, endPoint y: 165, distance: 164.7
click at [199, 165] on tbody "Status: Followup via Phone Followup via Email Followup When Section 8 Property …" at bounding box center [480, 38] width 961 height 905
click at [231, 182] on link "Notes (111)" at bounding box center [255, 187] width 48 height 10
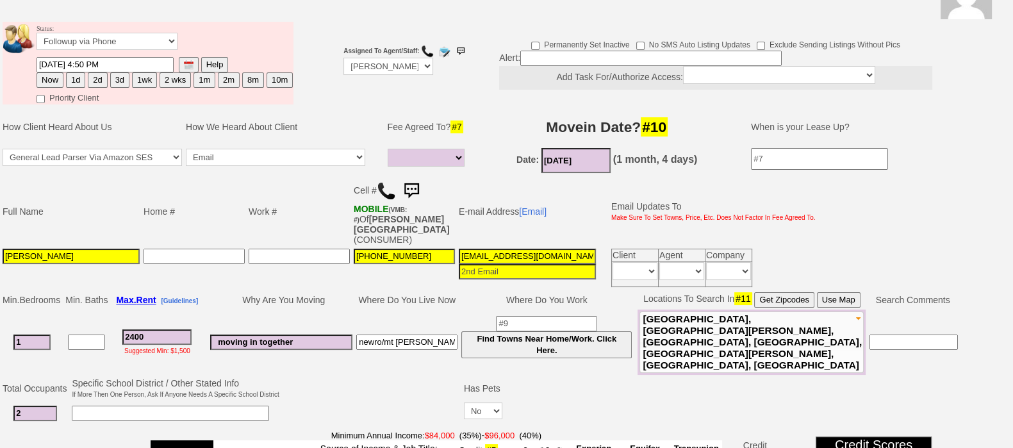
scroll to position [103, 0]
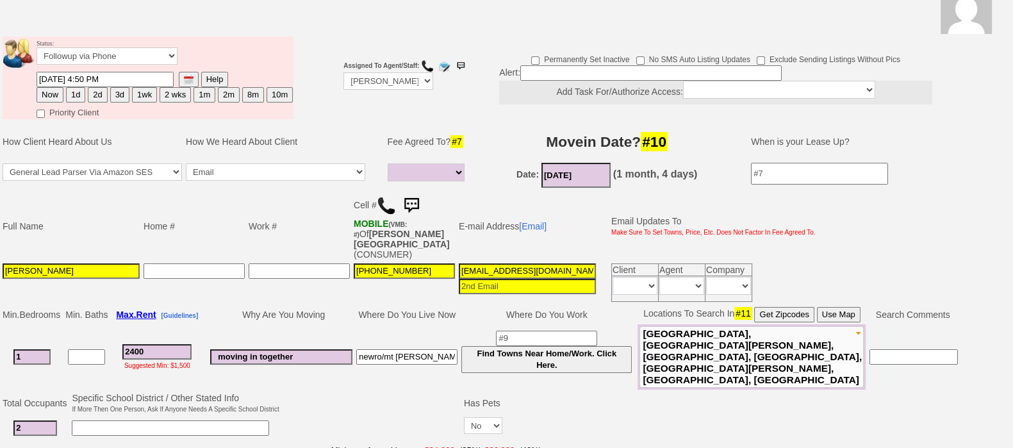
click at [99, 101] on button "2d" at bounding box center [97, 94] width 19 height 15
type input "09/29/2025 10:43 AM"
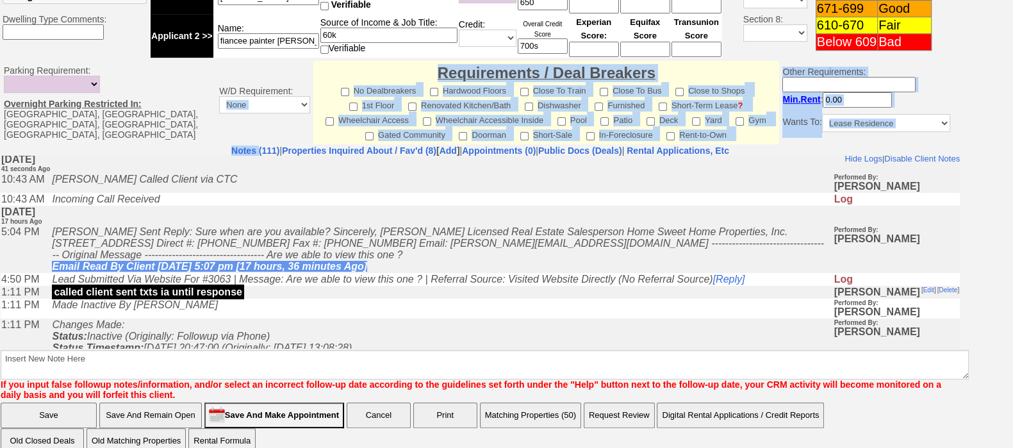
scroll to position [0, 0]
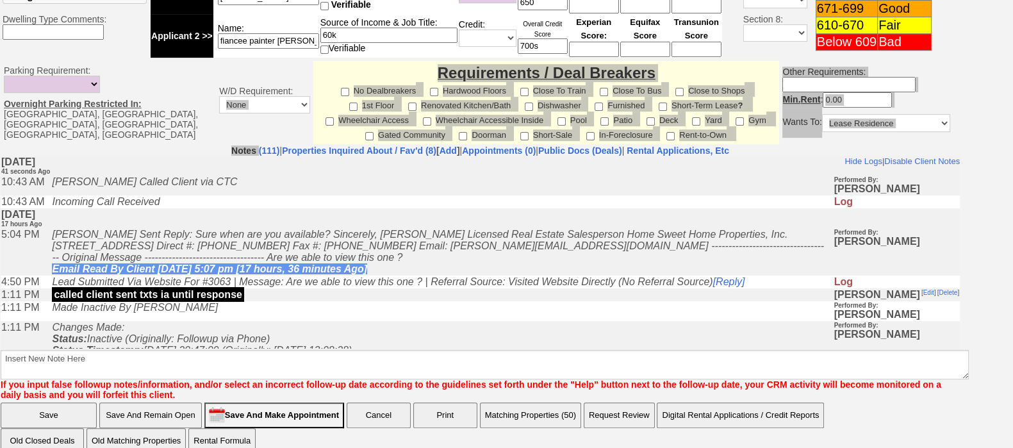
click at [632, 201] on td "Incoming Call Received" at bounding box center [439, 201] width 788 height 13
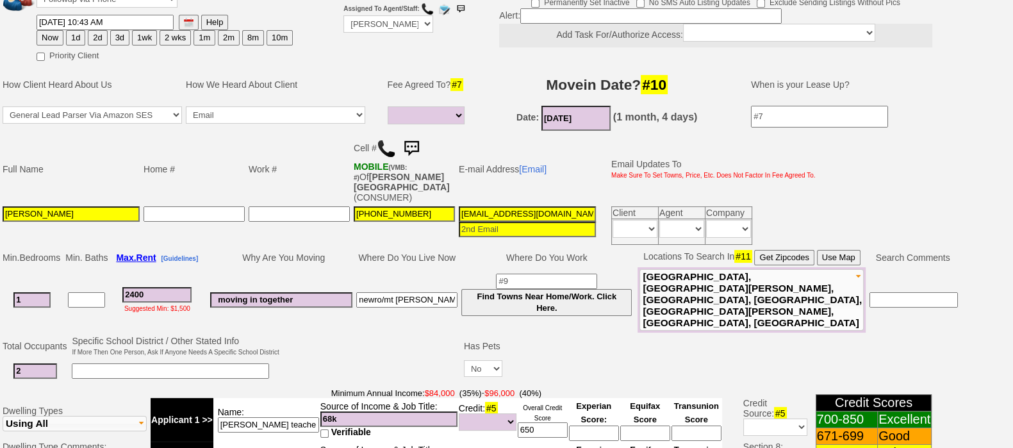
scroll to position [26, 0]
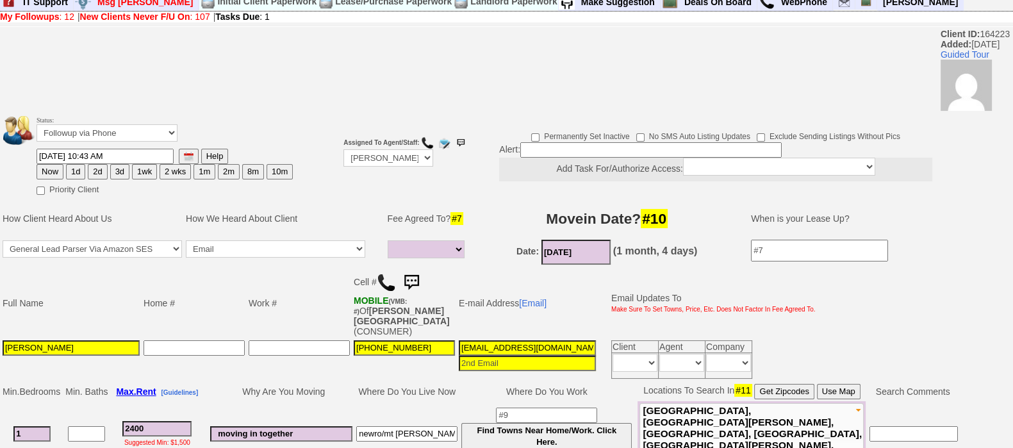
click at [99, 167] on button "2d" at bounding box center [97, 171] width 19 height 15
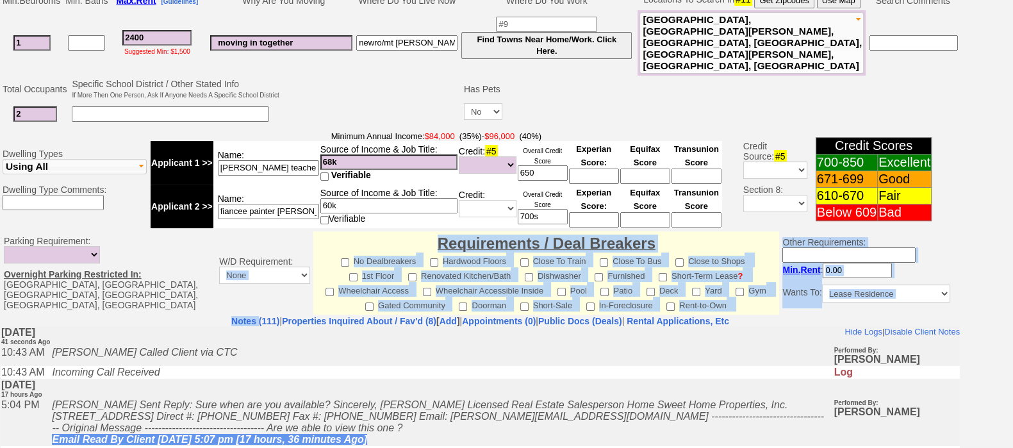
scroll to position [587, 0]
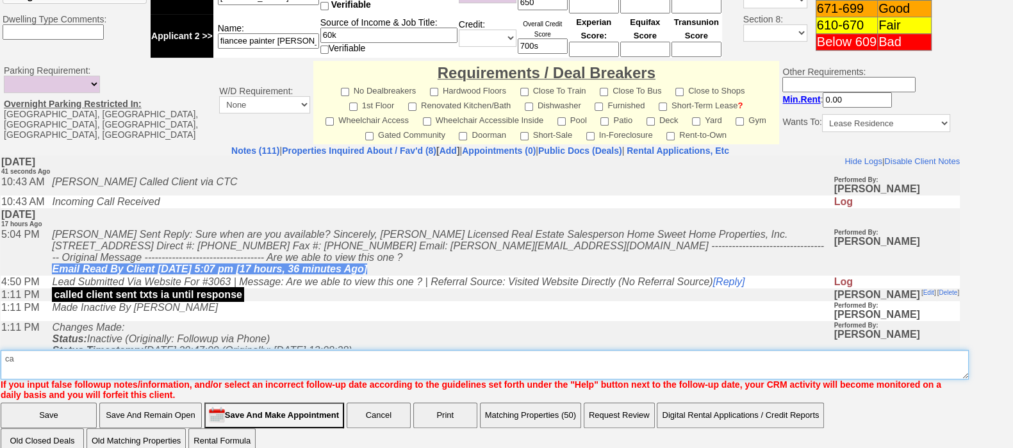
click at [800, 350] on textarea "Insert New Note Here" at bounding box center [485, 364] width 968 height 29
type textarea "called lm f"
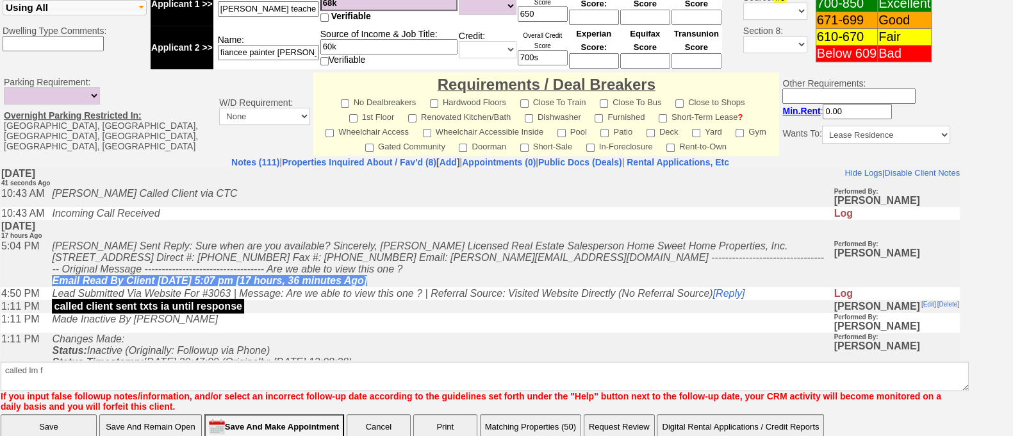
click input "Save" at bounding box center [49, 427] width 96 height 26
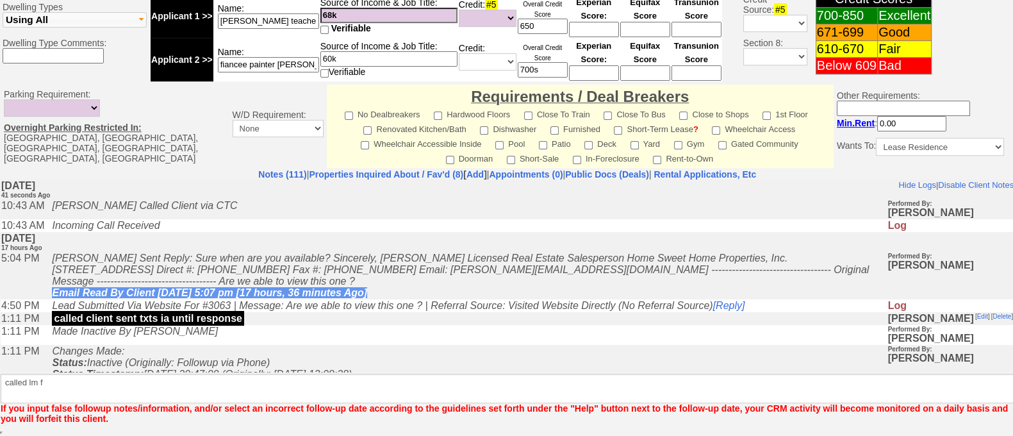
scroll to position [535, 0]
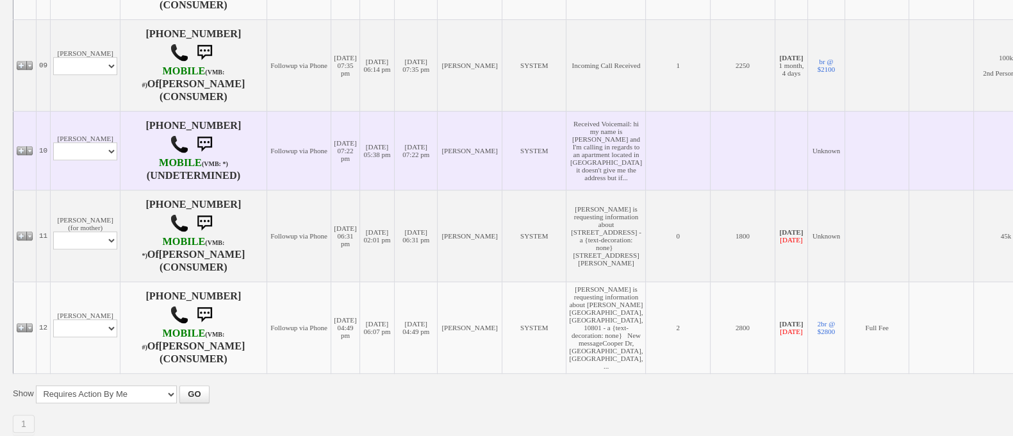
scroll to position [977, 0]
click at [92, 162] on select "Profile Edit Print Email Externally (Will Not Be Tracked In CRM) Closed Deals" at bounding box center [85, 153] width 64 height 18
select select "ChangeURL,/crm/custom/edit_client_form.php?redirect=%2Fcrm%2Fclients.php&id=166…"
click at [53, 162] on select "Profile Edit Print Email Externally (Will Not Be Tracked In CRM) Closed Deals" at bounding box center [85, 153] width 64 height 18
select select
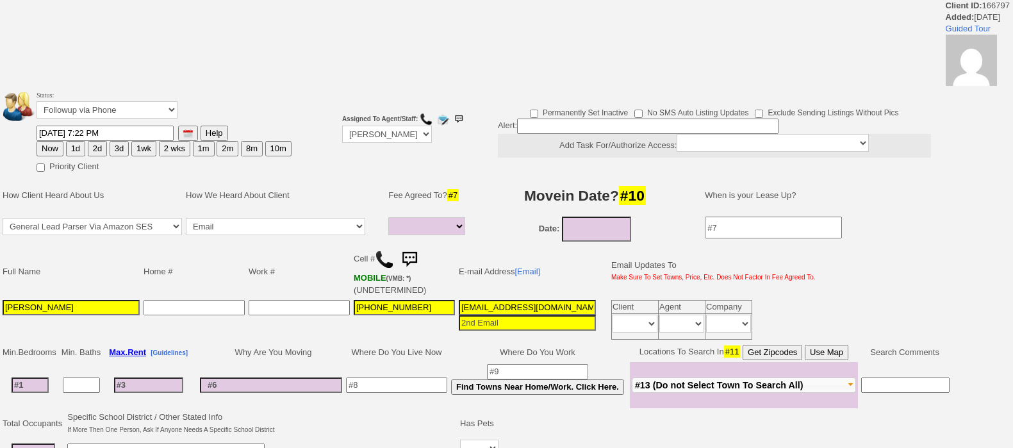
select select
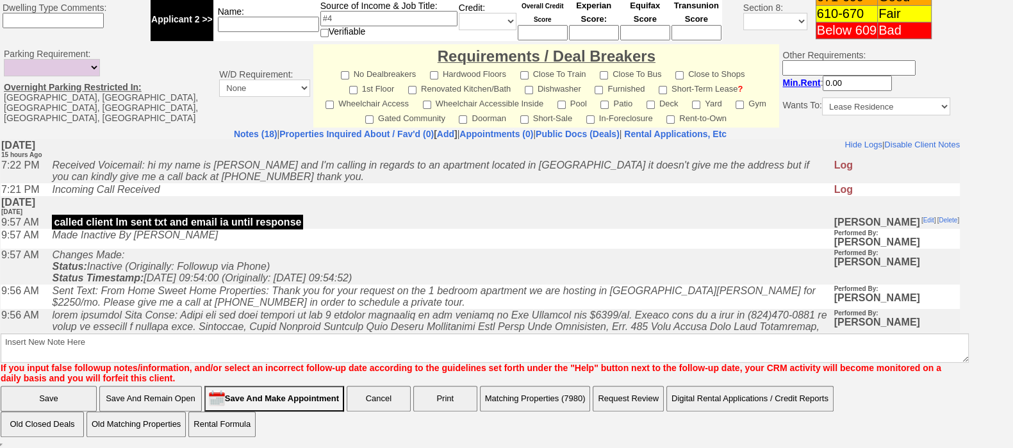
scroll to position [174, 0]
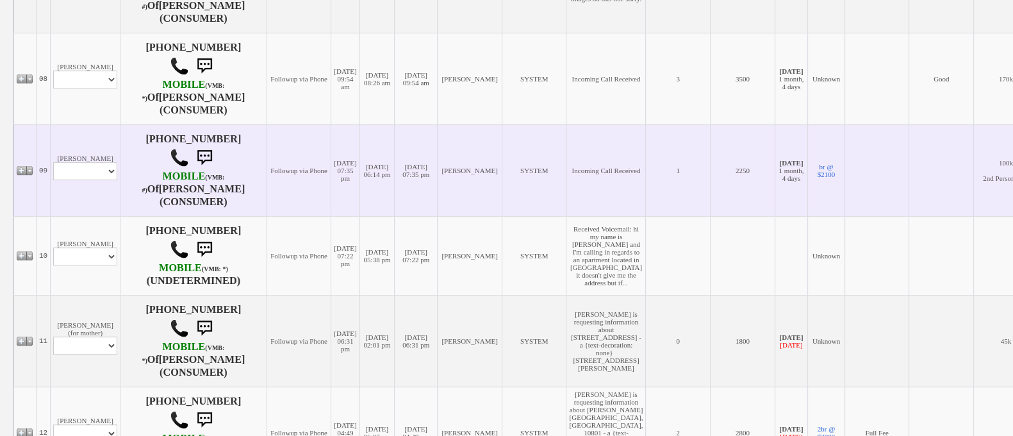
scroll to position [817, 0]
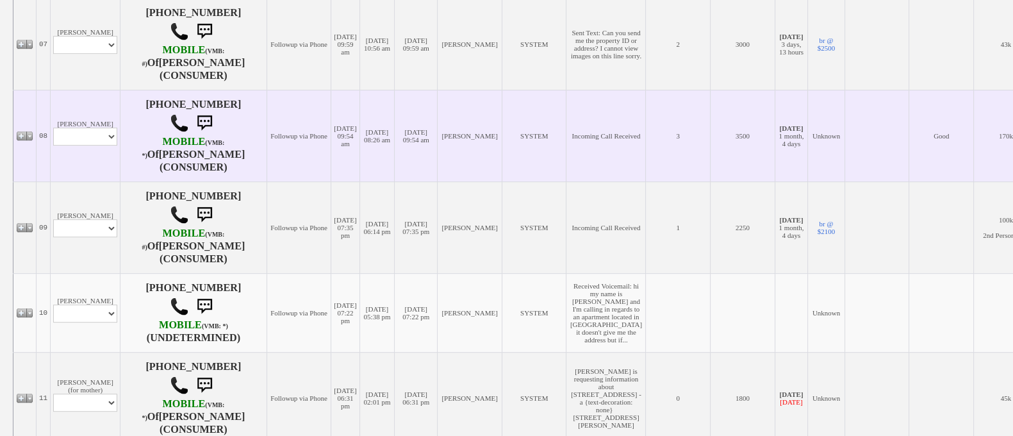
click at [75, 169] on td "[PERSON_NAME] Profile Edit Print Email Externally (Will Not Be Tracked In CRM) …" at bounding box center [86, 136] width 70 height 92
click at [90, 145] on select "Profile Edit Print Email Externally (Will Not Be Tracked In CRM) Closed Deals" at bounding box center [85, 137] width 64 height 18
select select "ChangeURL,/crm/custom/edit_client_form.php?redirect=%2Fcrm%2Fclients.php&id=168…"
click at [53, 145] on select "Profile Edit Print Email Externally (Will Not Be Tracked In CRM) Closed Deals" at bounding box center [85, 137] width 64 height 18
select select
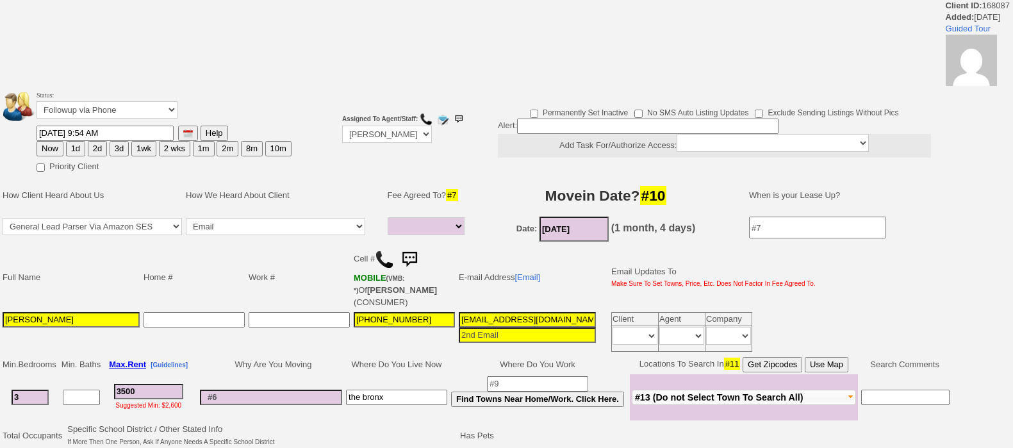
select select
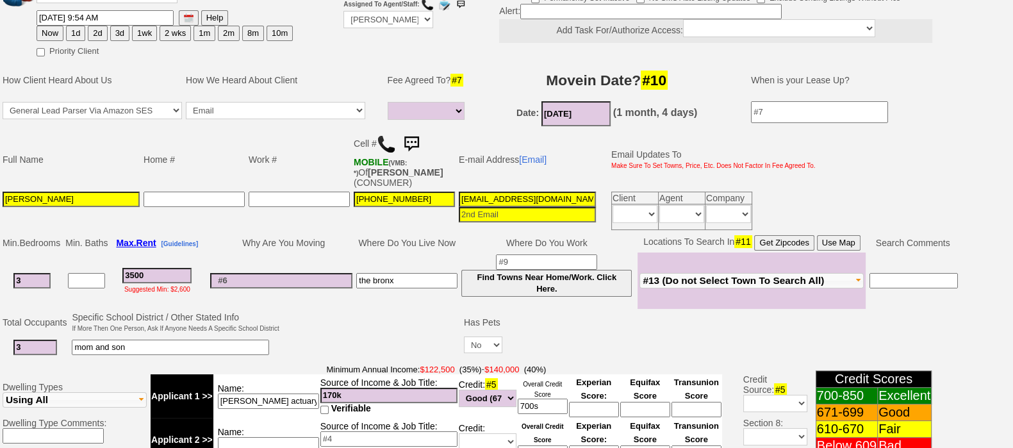
scroll to position [165, 0]
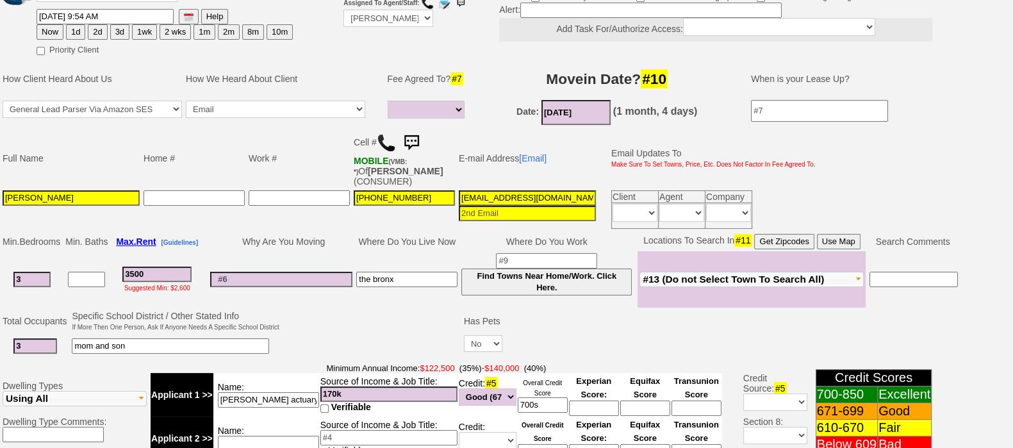
click at [417, 130] on img at bounding box center [412, 143] width 26 height 26
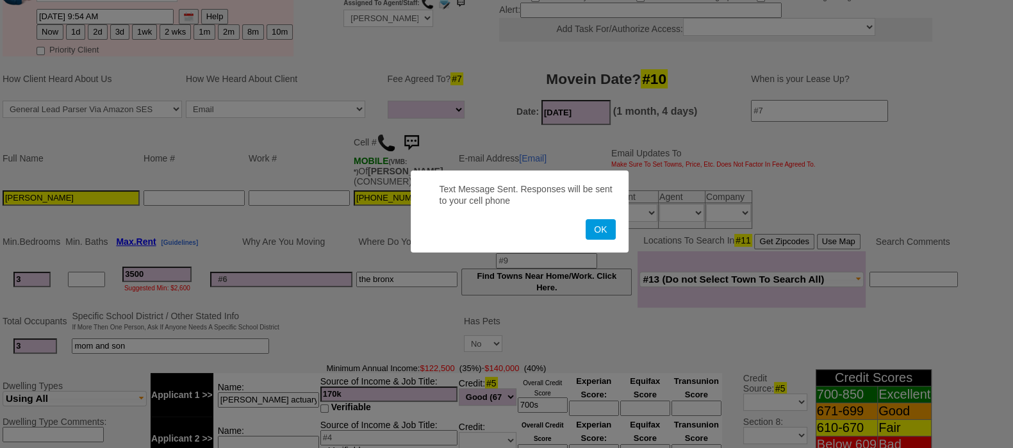
click at [586, 219] on button "OK" at bounding box center [600, 229] width 29 height 21
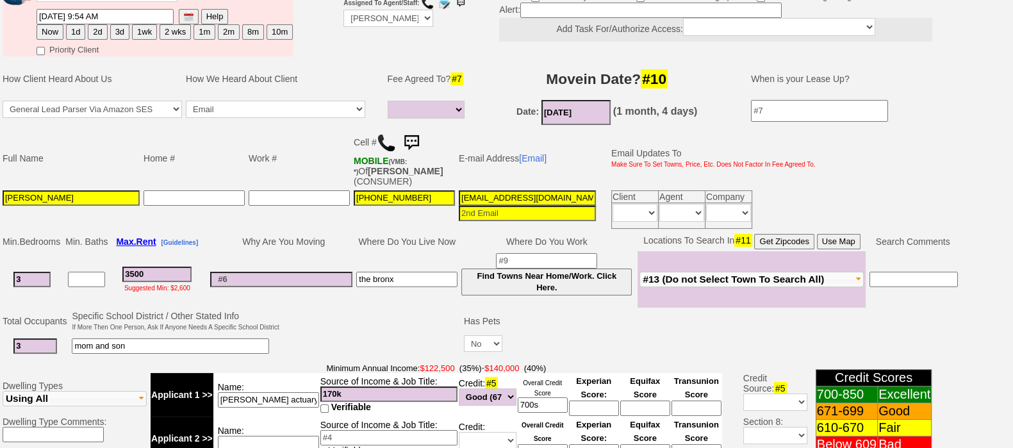
click at [417, 130] on img at bounding box center [412, 143] width 26 height 26
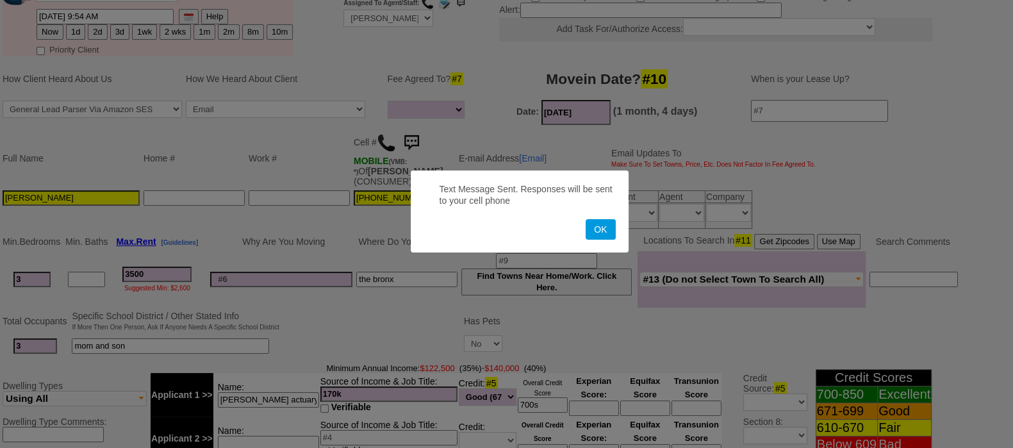
click at [586, 219] on button "OK" at bounding box center [600, 229] width 29 height 21
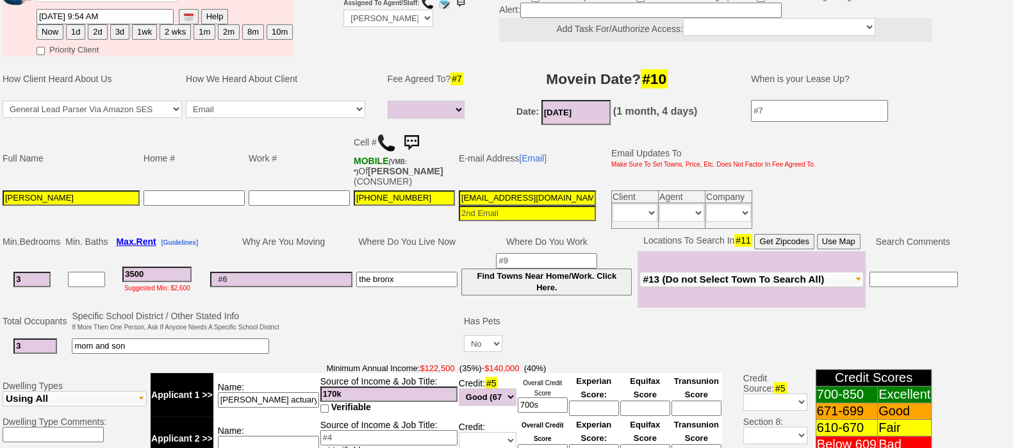
click at [99, 30] on button "2d" at bounding box center [97, 31] width 19 height 15
type input "09/29/2025 10:45 AM"
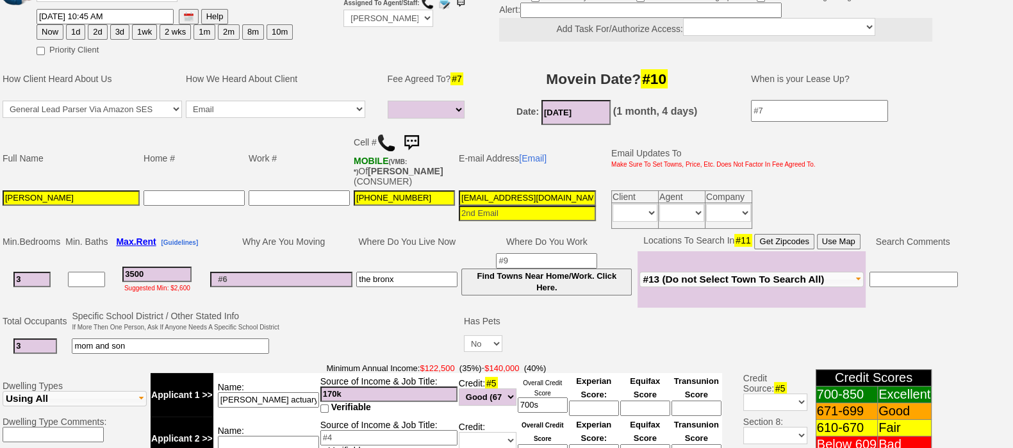
scroll to position [587, 0]
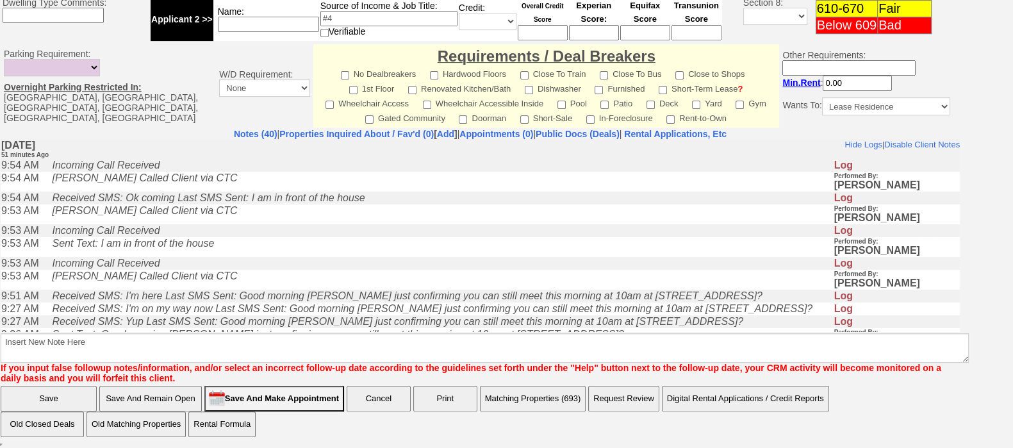
click at [811, 363] on font "If you input false followup notes/information, and/or select an incorrect follo…" at bounding box center [471, 373] width 941 height 21
click at [1, 386] on input "Save" at bounding box center [49, 399] width 96 height 26
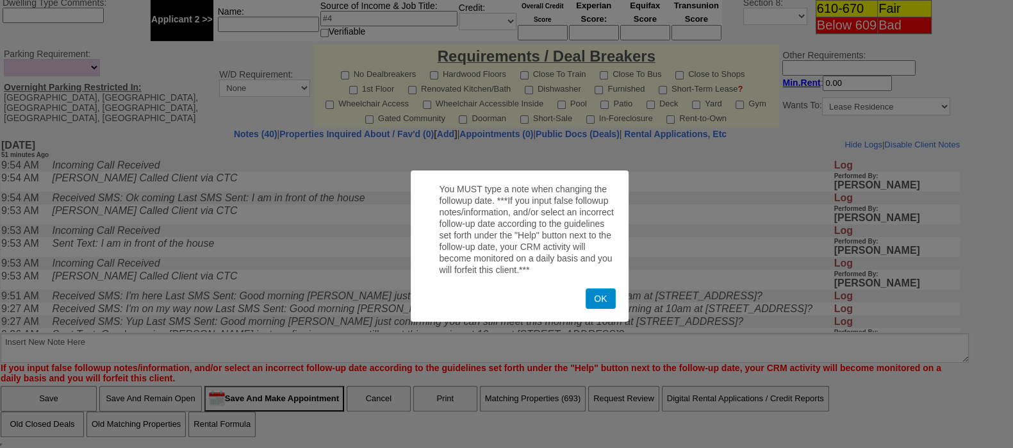
click at [608, 295] on button "OK" at bounding box center [600, 298] width 29 height 21
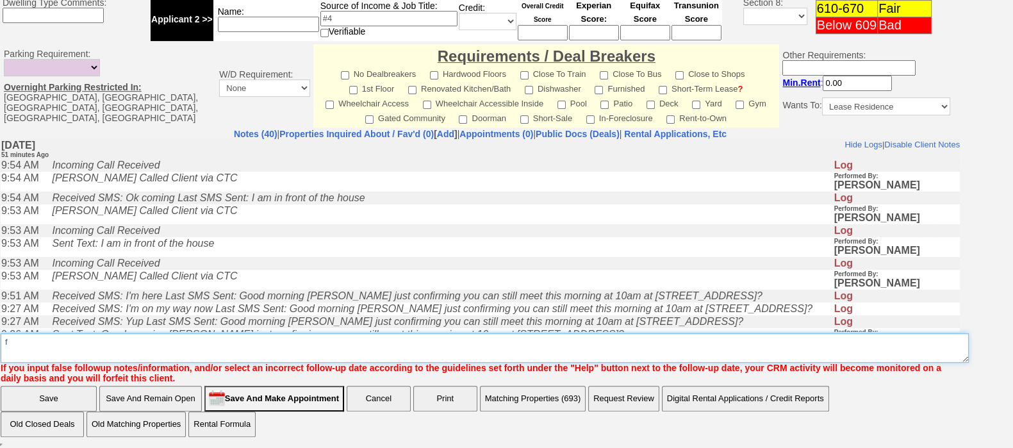
click at [616, 339] on textarea "Insert New Note Here" at bounding box center [485, 347] width 968 height 29
type textarea "f"
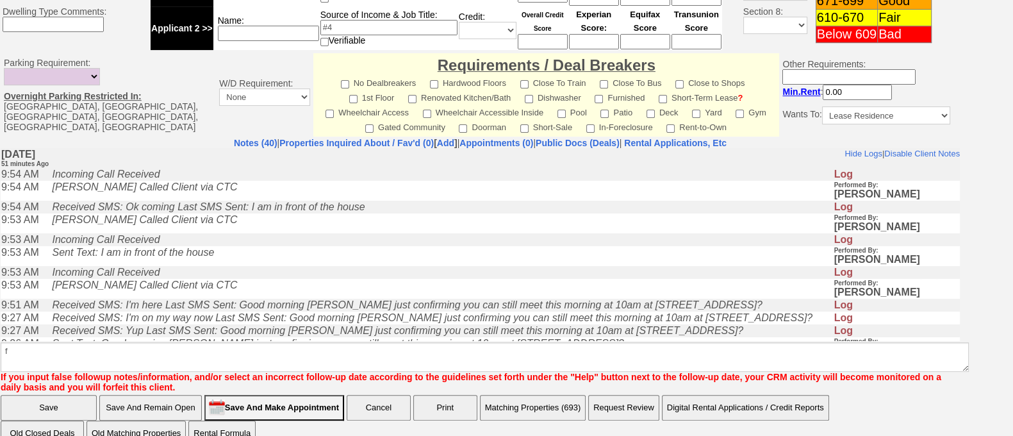
click input "Save" at bounding box center [49, 408] width 96 height 26
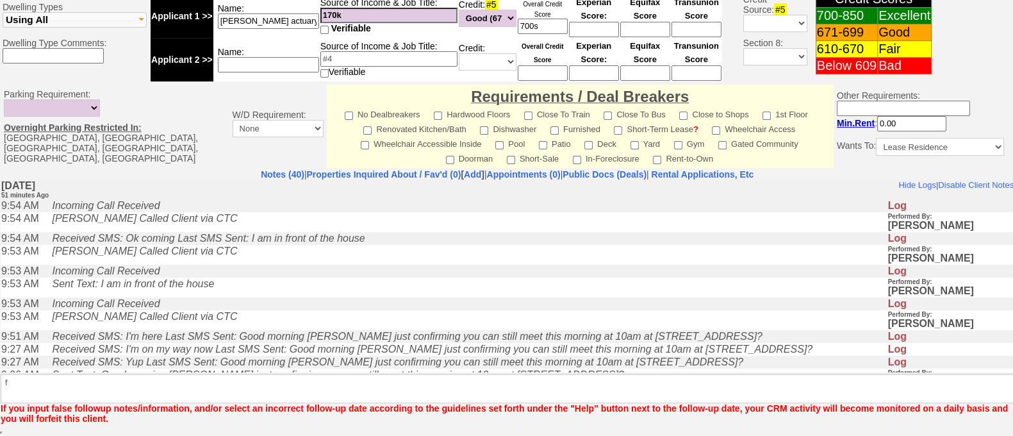
scroll to position [535, 0]
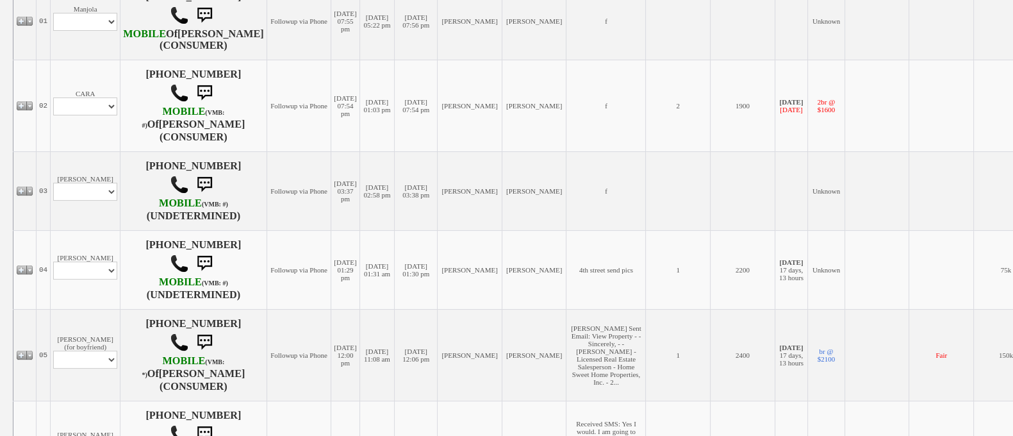
scroll to position [279, 0]
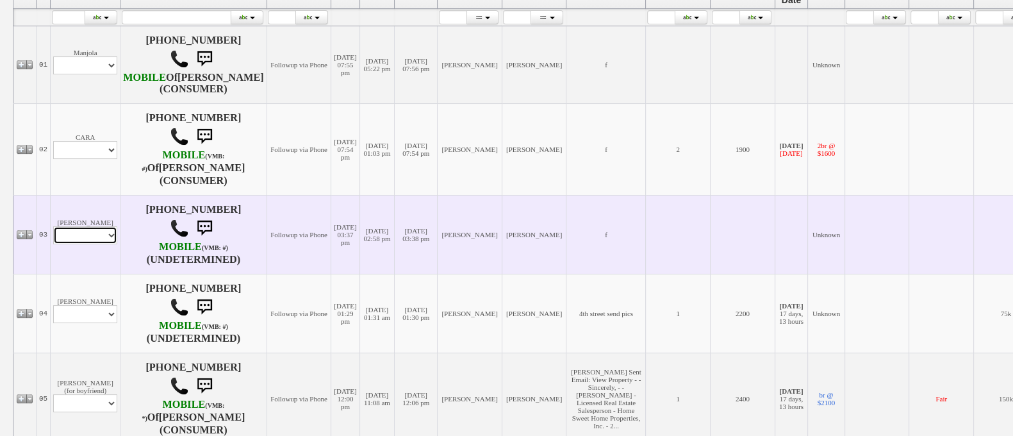
click at [93, 243] on select "Profile Edit Print Email Externally (Will Not Be Tracked In CRM) Closed Deals" at bounding box center [85, 235] width 64 height 18
select select "ChangeURL,/crm/custom/edit_client_form.php?redirect=%2Fcrm%2Fclients.php&id=168…"
click at [53, 237] on select "Profile Edit Print Email Externally (Will Not Be Tracked In CRM) Closed Deals" at bounding box center [85, 235] width 64 height 18
select select
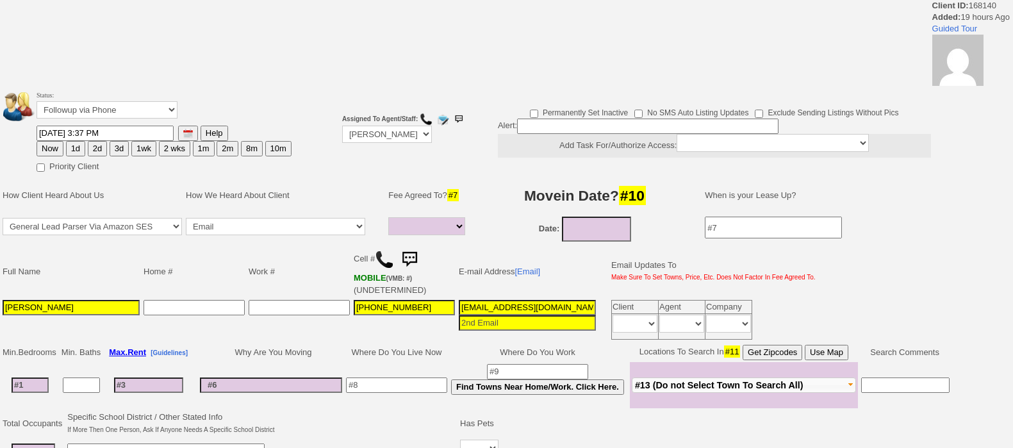
select select
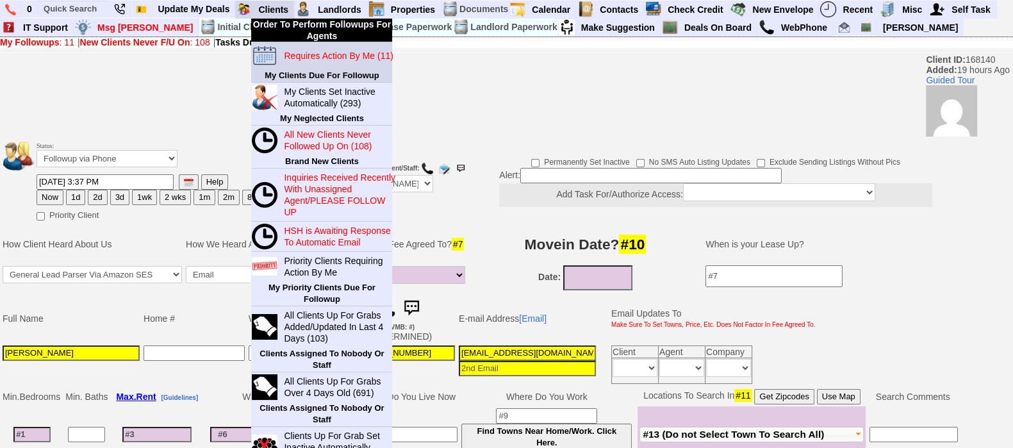
click at [301, 54] on blink "Requires Action By Me (11)" at bounding box center [338, 56] width 109 height 10
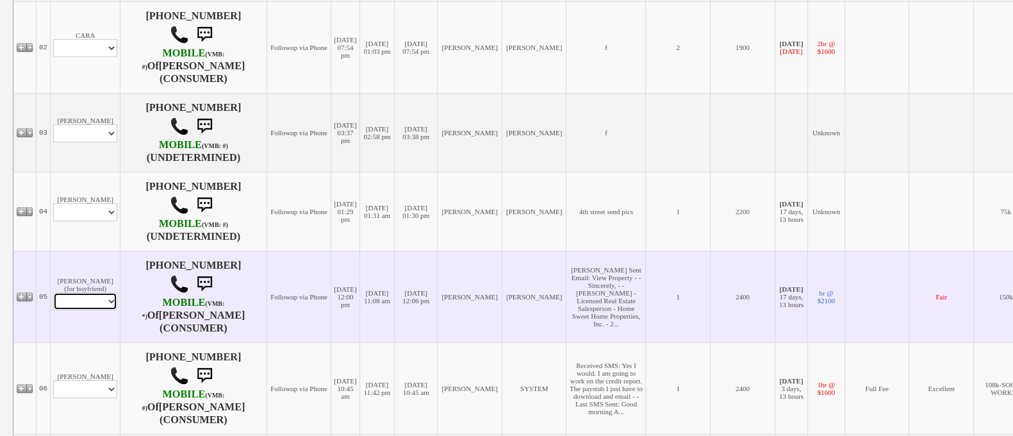
click at [101, 310] on select "Profile Edit Print Email Externally (Will Not Be Tracked In CRM) Closed Deals" at bounding box center [85, 301] width 64 height 18
select select "ChangeURL,/crm/custom/edit_client_form.php?redirect=%2Fcrm%2Fclients.php&id=168…"
click at [53, 310] on select "Profile Edit Print Email Externally (Will Not Be Tracked In CRM) Closed Deals" at bounding box center [85, 301] width 64 height 18
select select
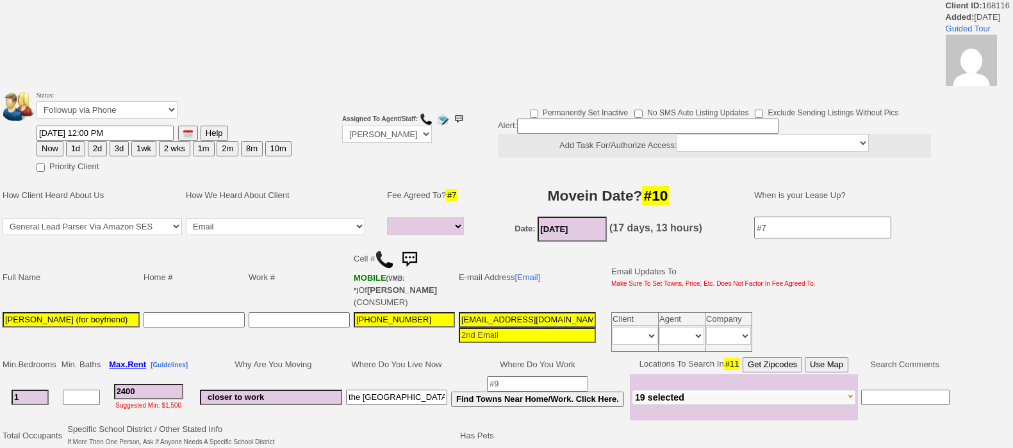
select select
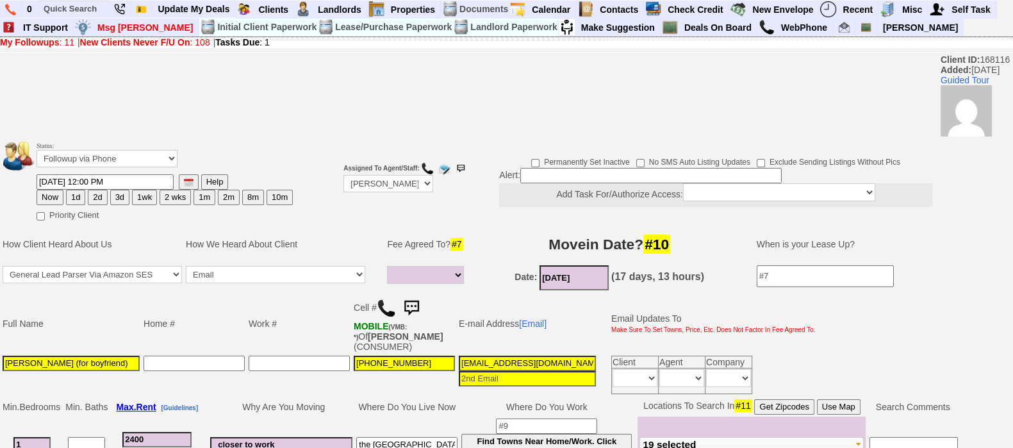
click at [413, 299] on img at bounding box center [412, 308] width 26 height 26
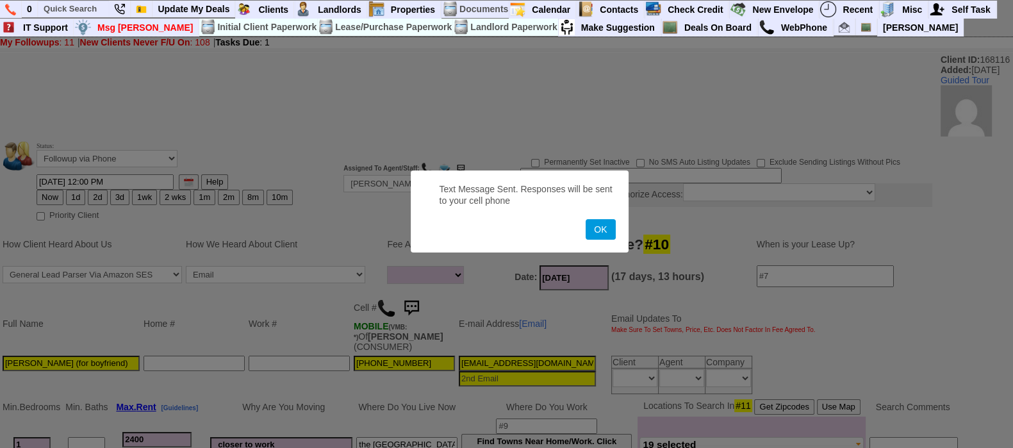
click at [586, 219] on button "OK" at bounding box center [600, 229] width 29 height 21
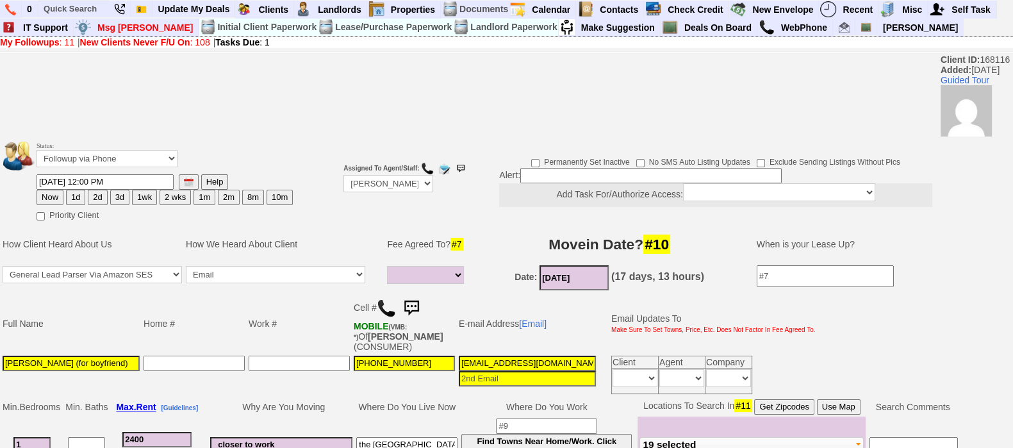
click at [95, 197] on button "2d" at bounding box center [97, 197] width 19 height 15
type input "09/29/2025 10:47 AM"
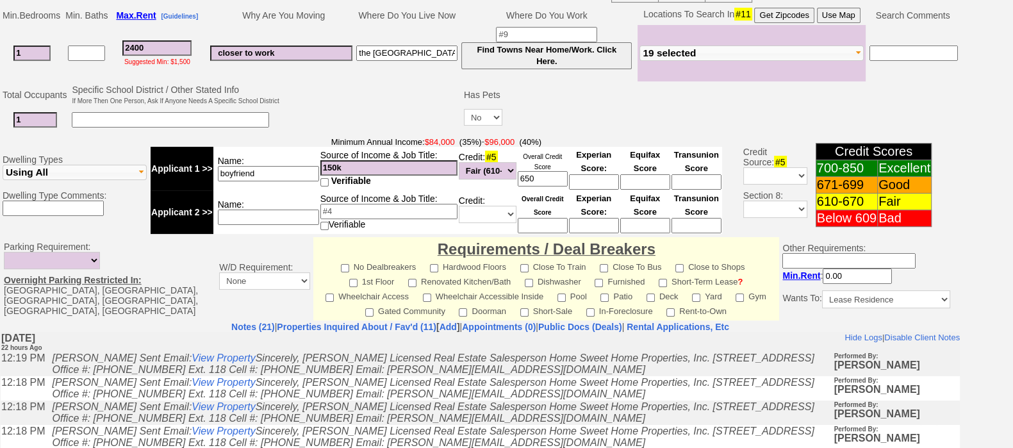
scroll to position [587, 0]
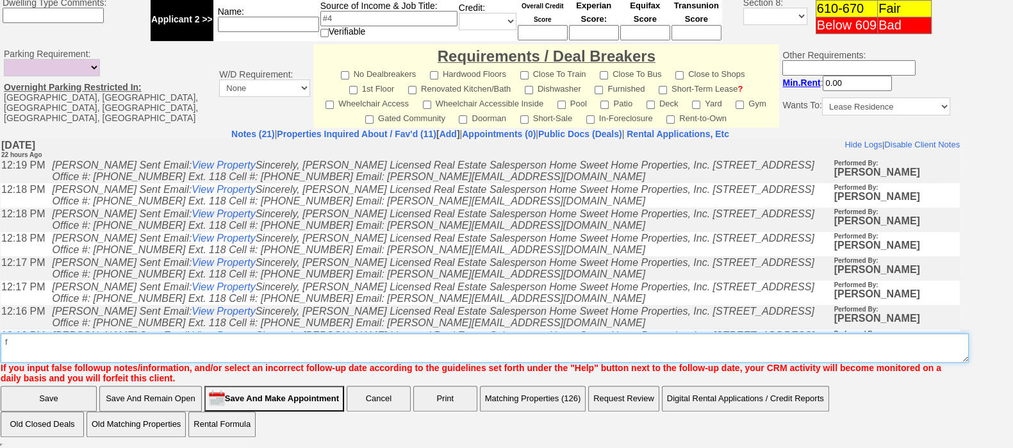
click at [798, 343] on textarea "Insert New Note Here" at bounding box center [485, 347] width 968 height 29
type textarea "f"
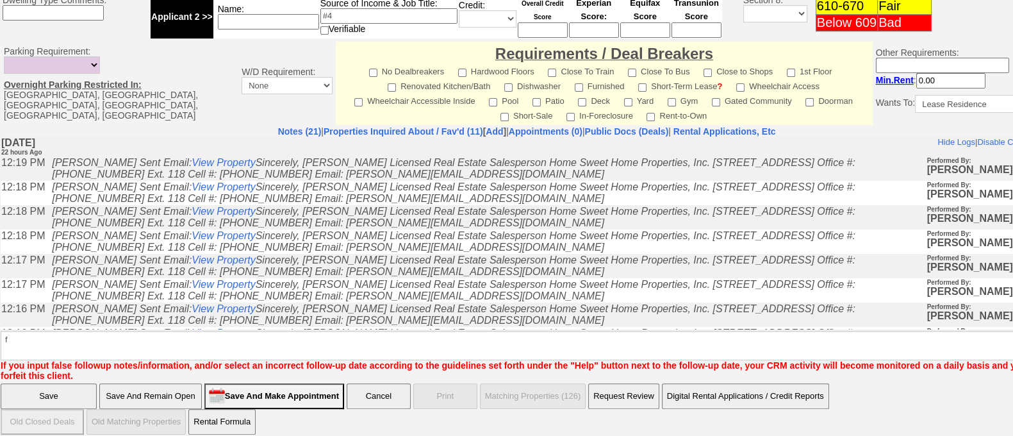
click input "Save" at bounding box center [49, 396] width 96 height 26
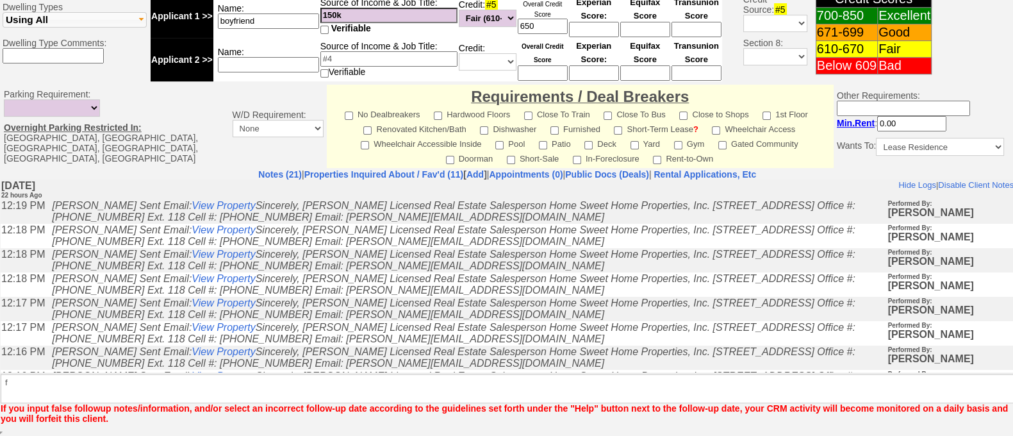
scroll to position [535, 0]
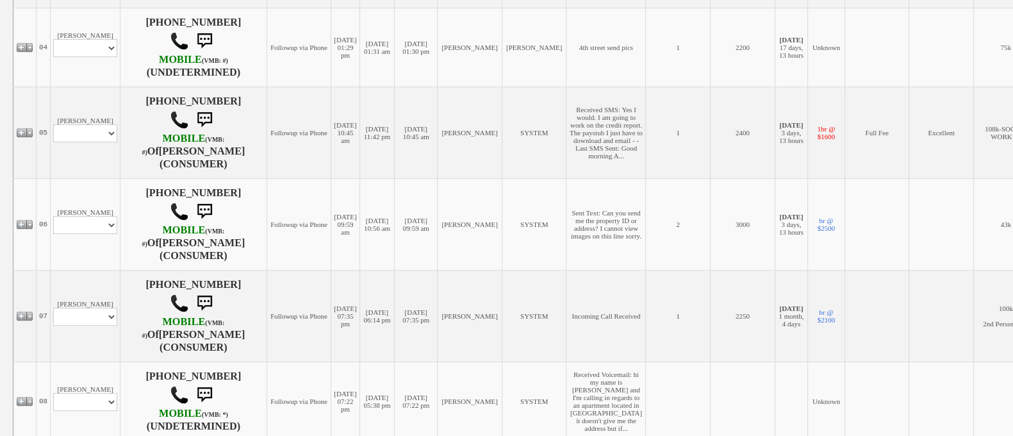
scroll to position [164, 0]
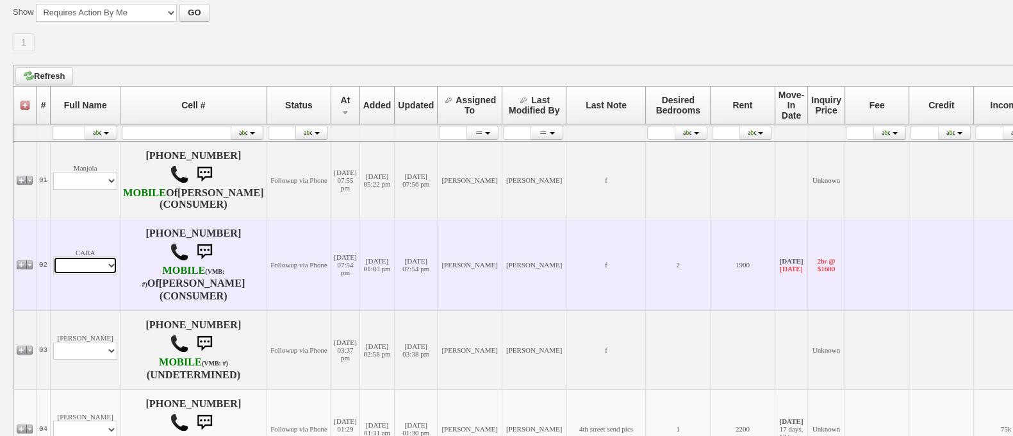
click at [92, 274] on select "Profile Edit Print Email Externally (Will Not Be Tracked In CRM) Closed Deals" at bounding box center [85, 265] width 64 height 18
select select "ChangeURL,/crm/custom/edit_client_form.php?redirect=%2Fcrm%2Fclients.php&id=332…"
click at [53, 268] on select "Profile Edit Print Email Externally (Will Not Be Tracked In CRM) Closed Deals" at bounding box center [85, 265] width 64 height 18
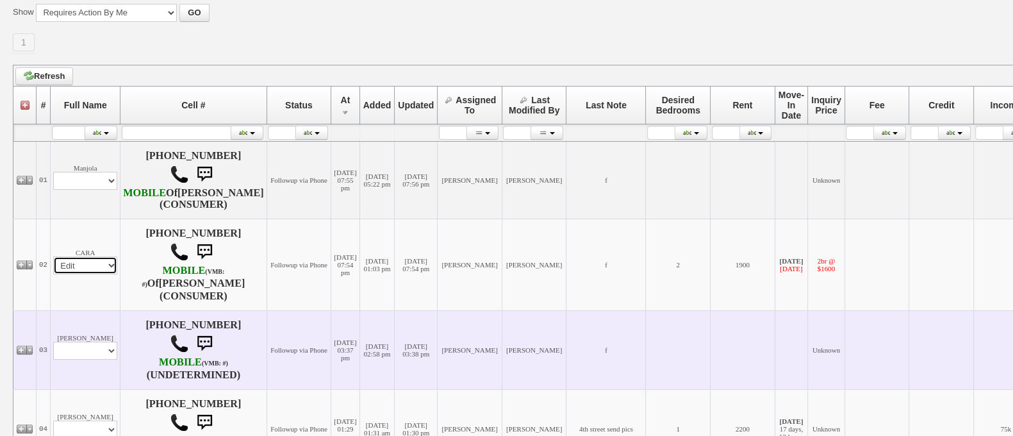
select select
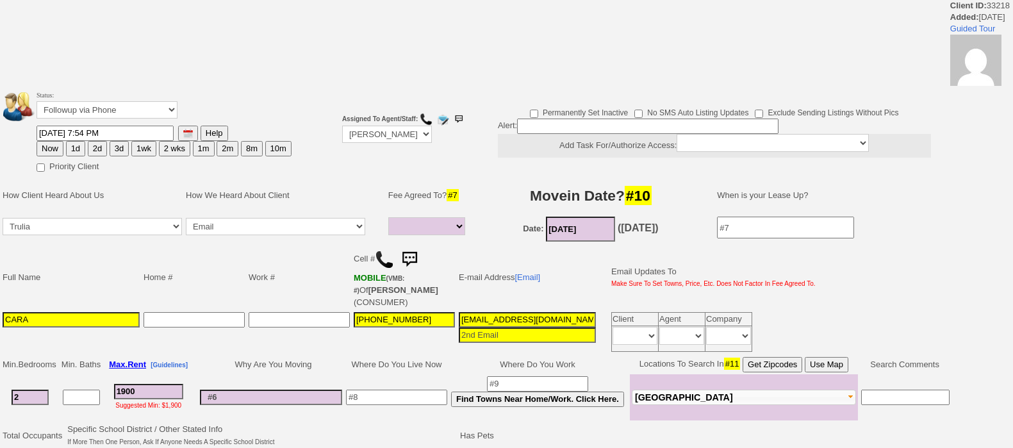
select select
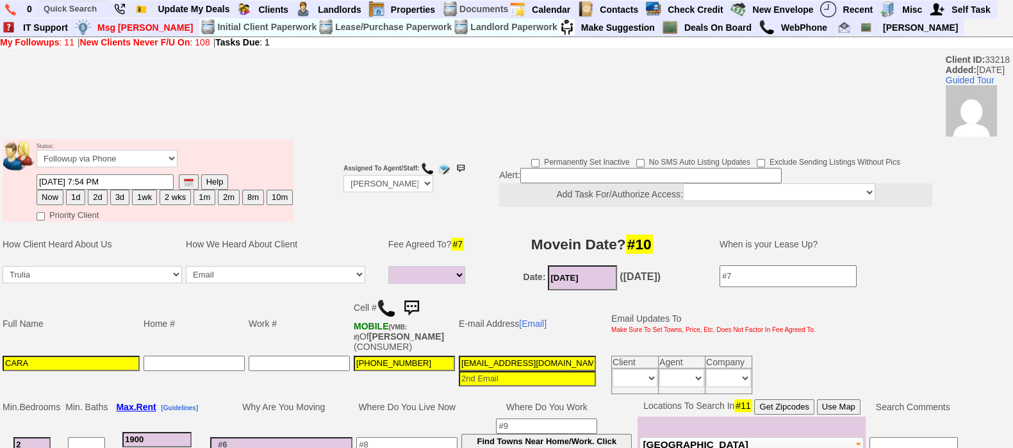
click at [388, 299] on img at bounding box center [386, 308] width 19 height 19
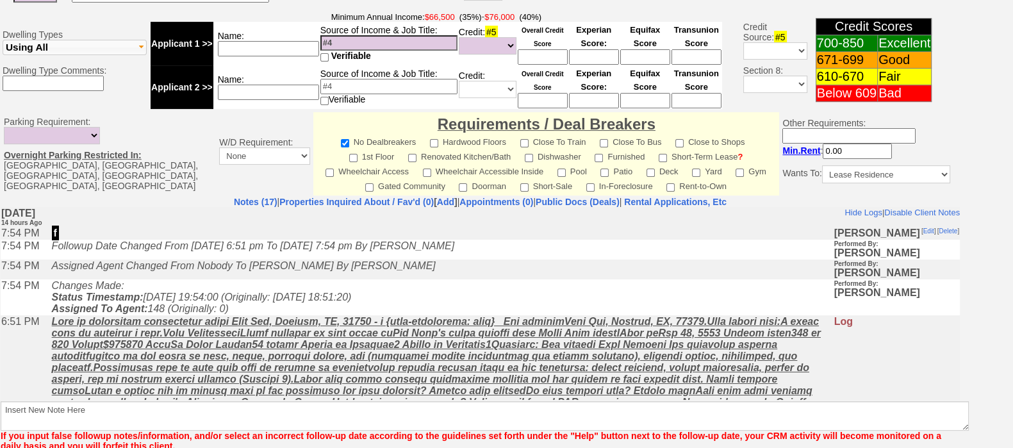
scroll to position [75, 0]
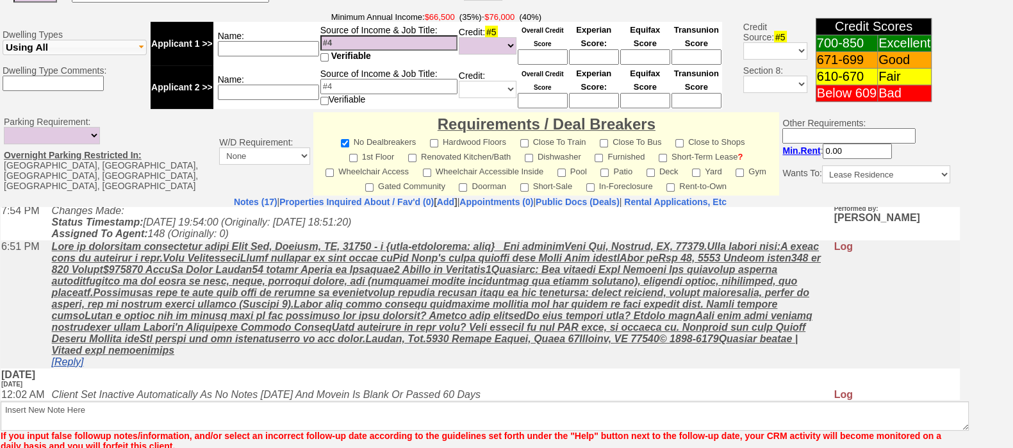
click at [79, 367] on link "[Reply]" at bounding box center [68, 361] width 32 height 11
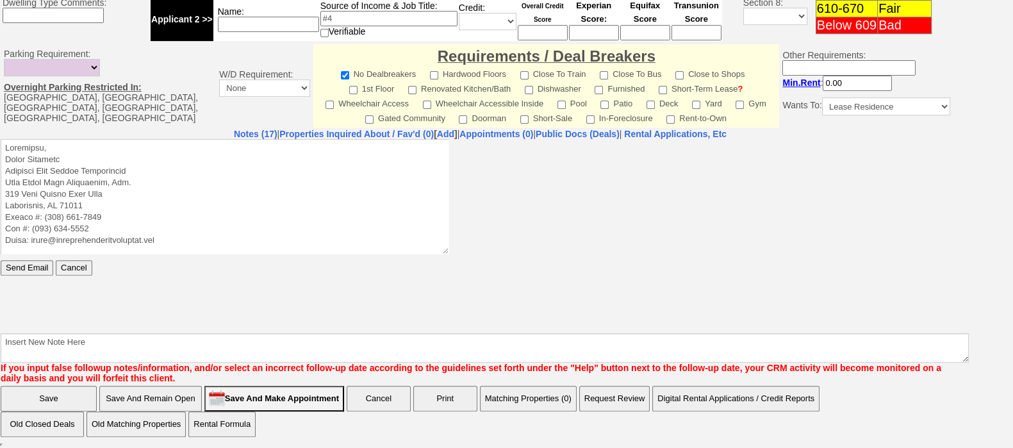
scroll to position [0, 0]
click at [263, 147] on textarea at bounding box center [225, 195] width 449 height 115
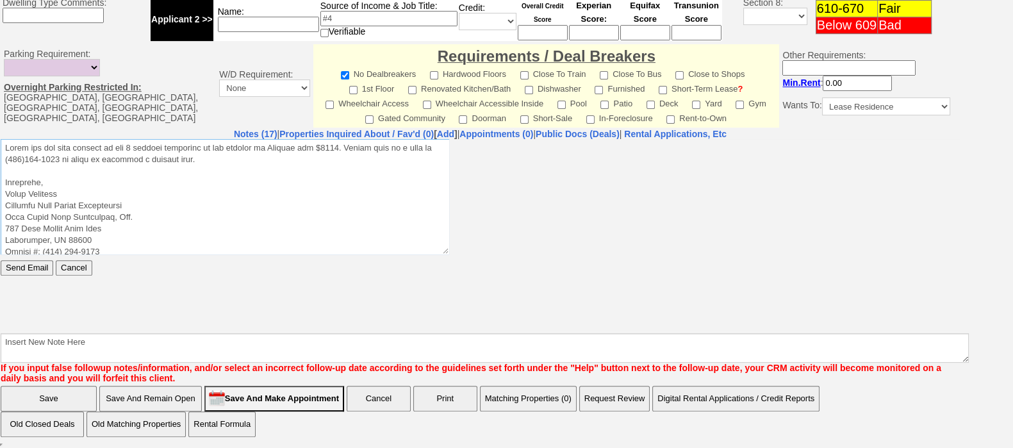
drag, startPoint x: 220, startPoint y: 155, endPoint x: 0, endPoint y: 102, distance: 226.1
click at [1, 138] on html "Send Email Cancel" at bounding box center [480, 234] width 959 height 192
type textarea "Thank you for your request on the 1 bedroom apartment we are hosting in Yonkers…"
click at [29, 266] on input "Send Email" at bounding box center [27, 267] width 53 height 15
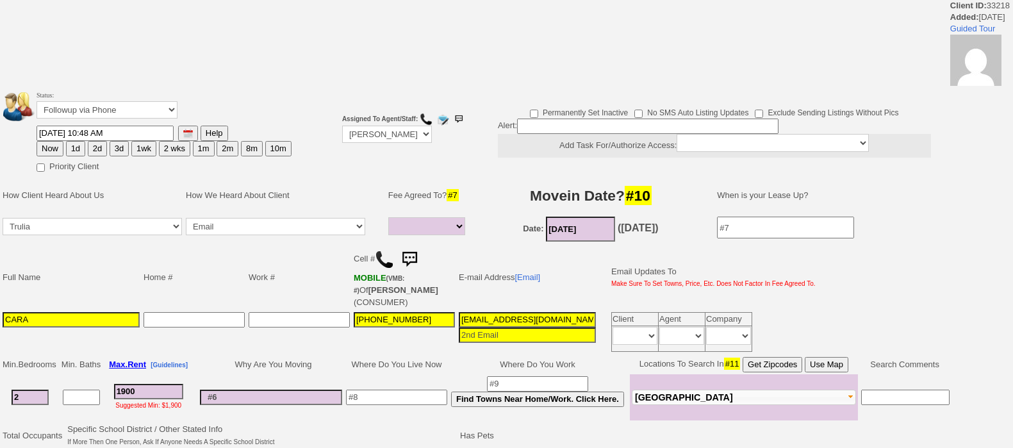
select select
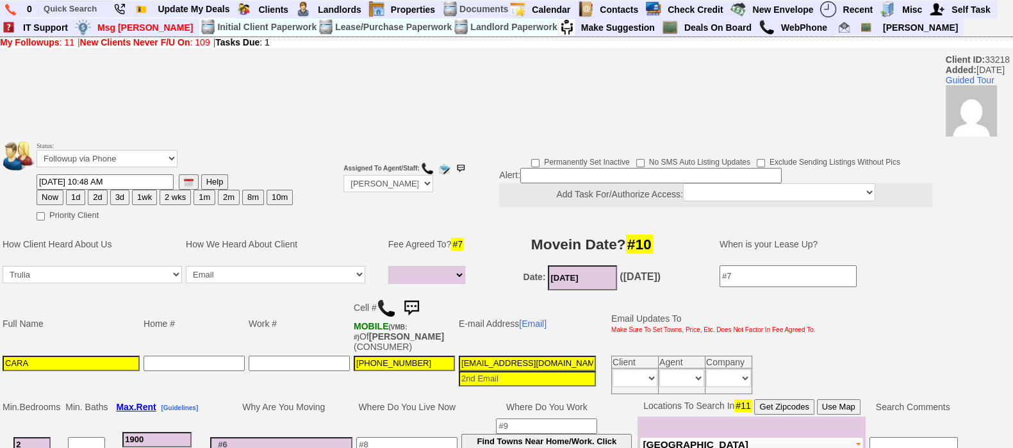
click at [413, 302] on img at bounding box center [412, 308] width 26 height 26
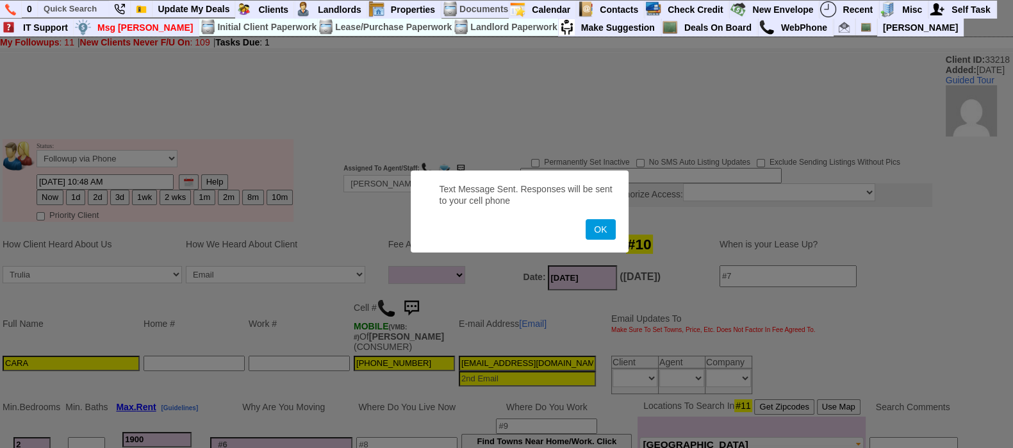
click at [586, 219] on button "OK" at bounding box center [600, 229] width 29 height 21
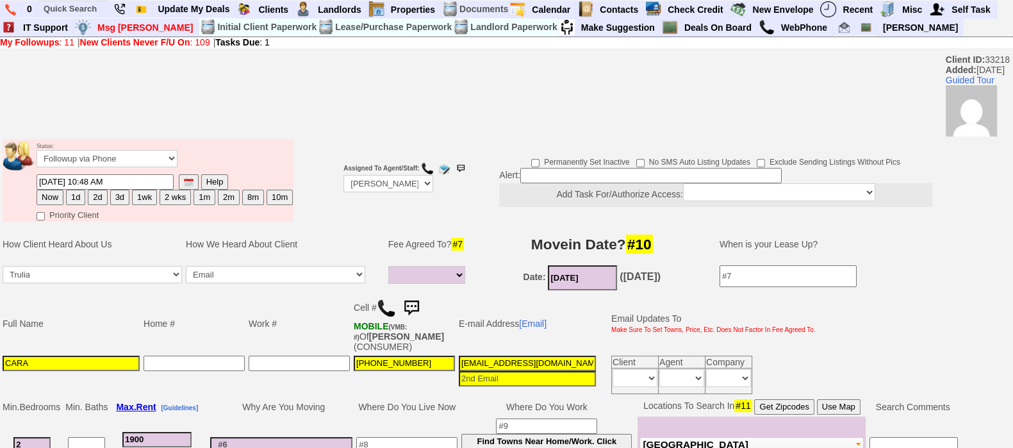
click at [114, 190] on button "3d" at bounding box center [119, 197] width 19 height 15
type input "09/30/2025 10:49 AM"
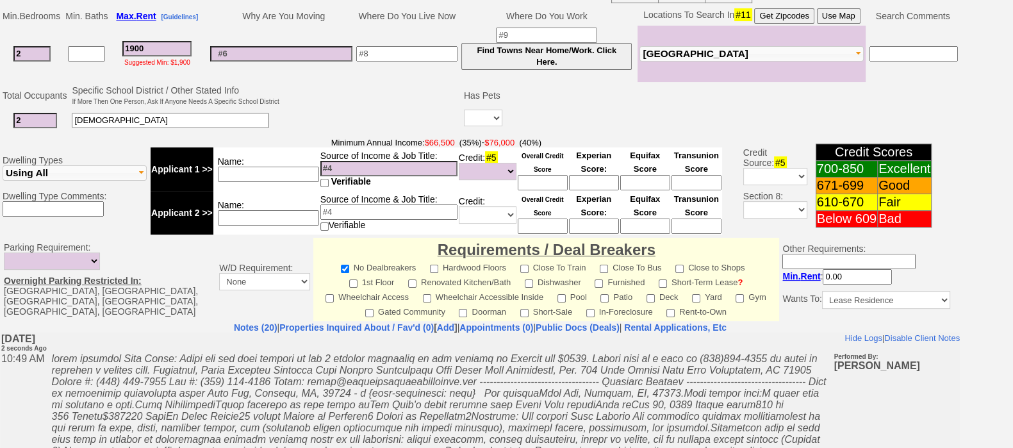
scroll to position [587, 0]
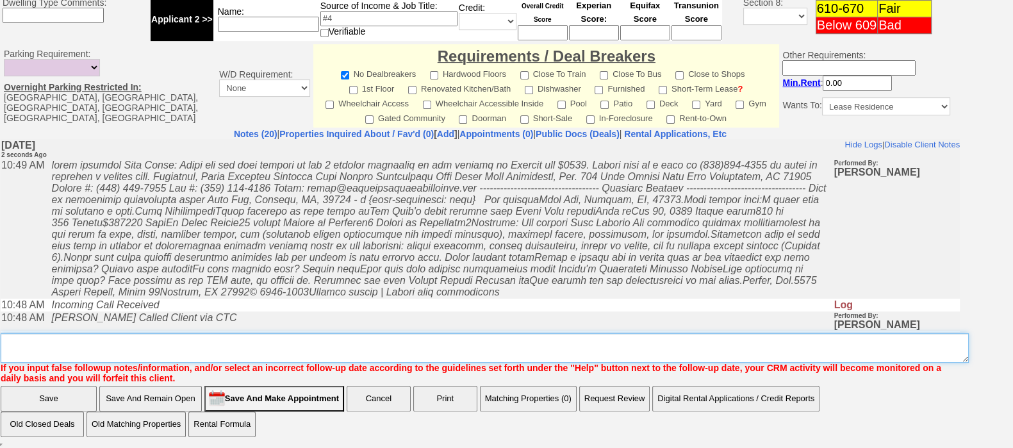
click at [675, 354] on textarea "Insert New Note Here" at bounding box center [485, 347] width 968 height 29
type textarea "call one more time voicemail was full fu"
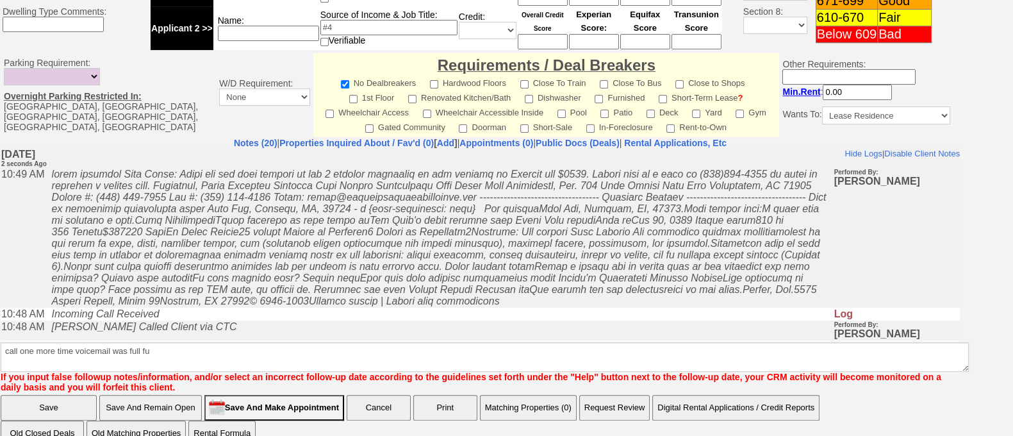
click input "Save" at bounding box center [49, 408] width 96 height 26
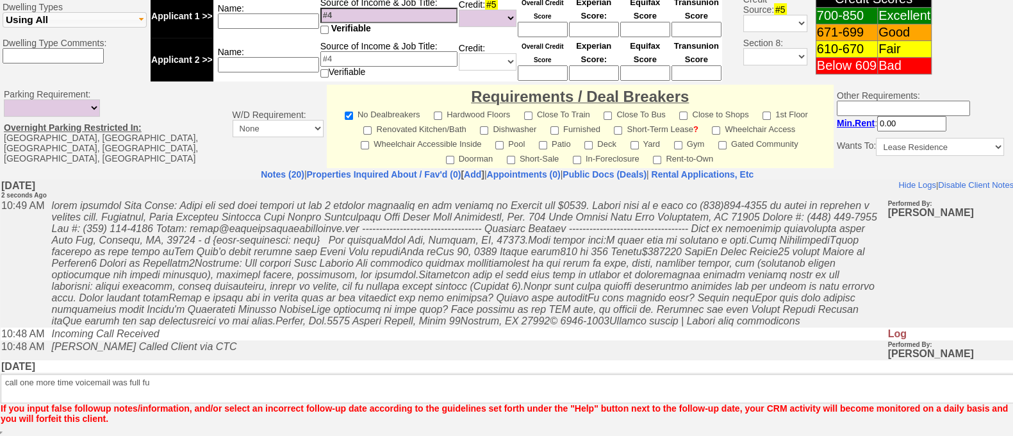
scroll to position [535, 0]
